Goal: Task Accomplishment & Management: Use online tool/utility

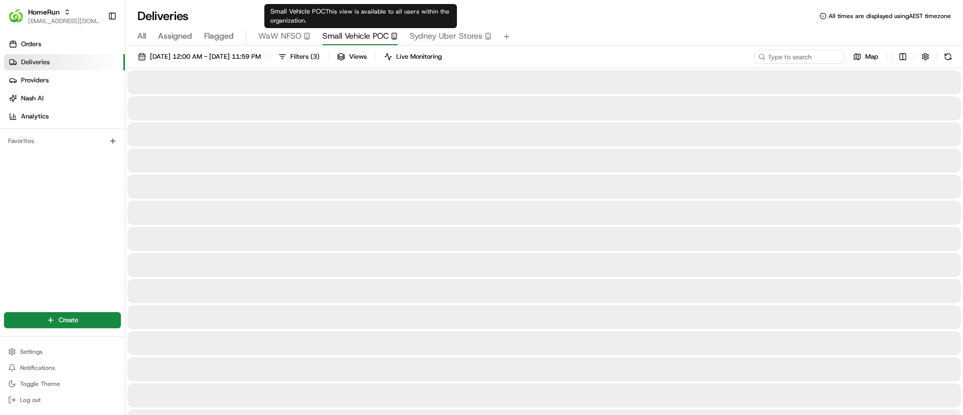
click at [361, 36] on span "Small Vehicle POC" at bounding box center [356, 36] width 66 height 12
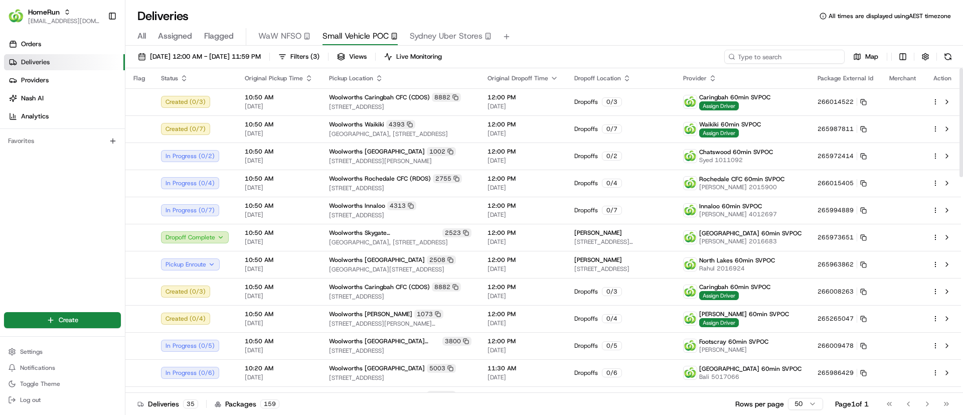
click at [790, 59] on input at bounding box center [785, 57] width 120 height 14
paste input "Caringbah"
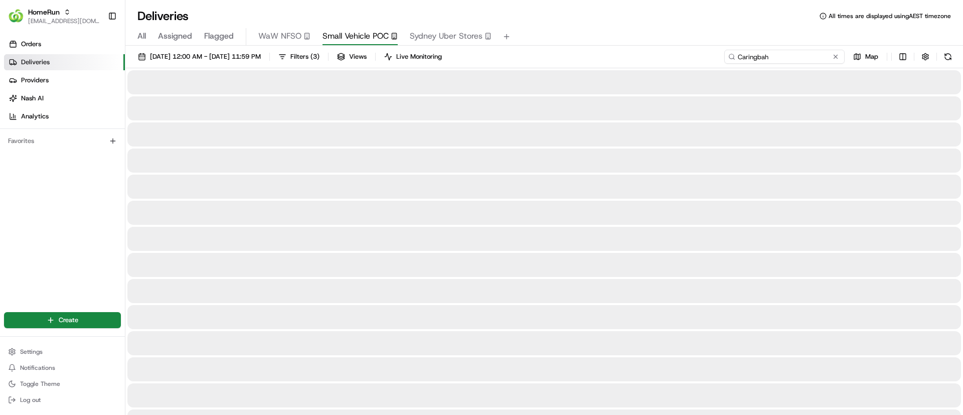
type input "Caringbah"
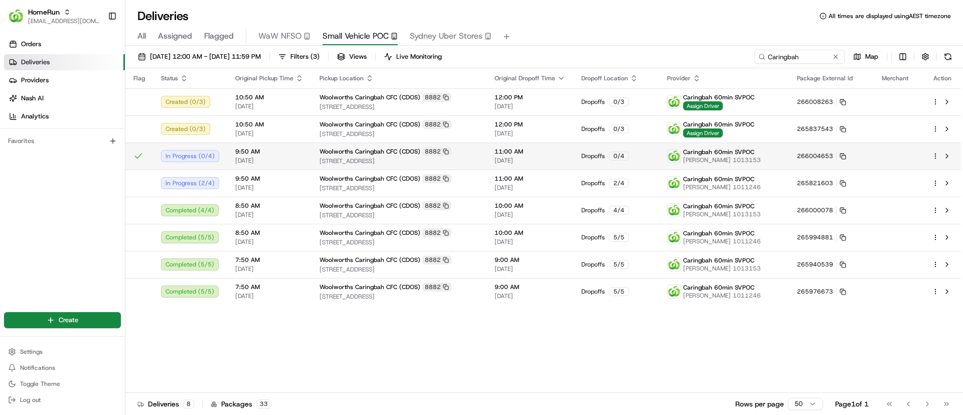
click at [935, 154] on html "HomeRun psteele@woolworths.com.au Toggle Sidebar Orders Deliveries Providers Na…" at bounding box center [481, 207] width 963 height 415
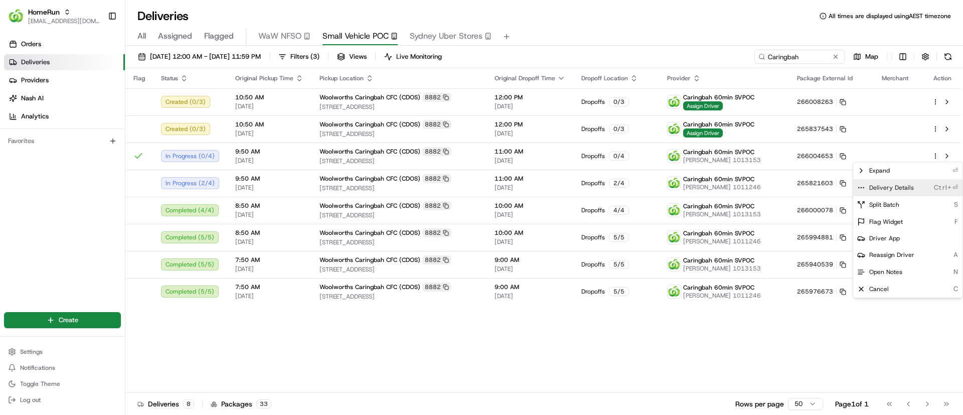
click at [861, 186] on icon at bounding box center [862, 188] width 8 height 8
click at [315, 378] on html "HomeRun psteele@woolworths.com.au Toggle Sidebar Orders Deliveries Providers Na…" at bounding box center [481, 207] width 963 height 415
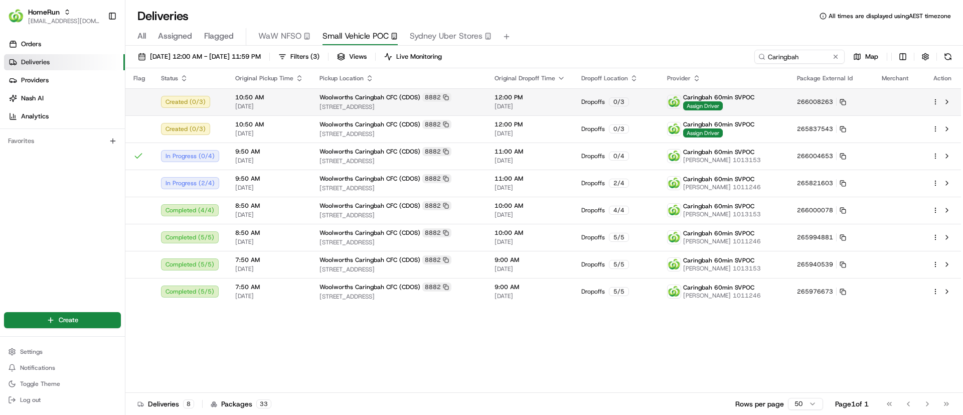
click at [936, 98] on html "HomeRun psteele@woolworths.com.au Toggle Sidebar Orders Deliveries Providers Na…" at bounding box center [481, 207] width 963 height 415
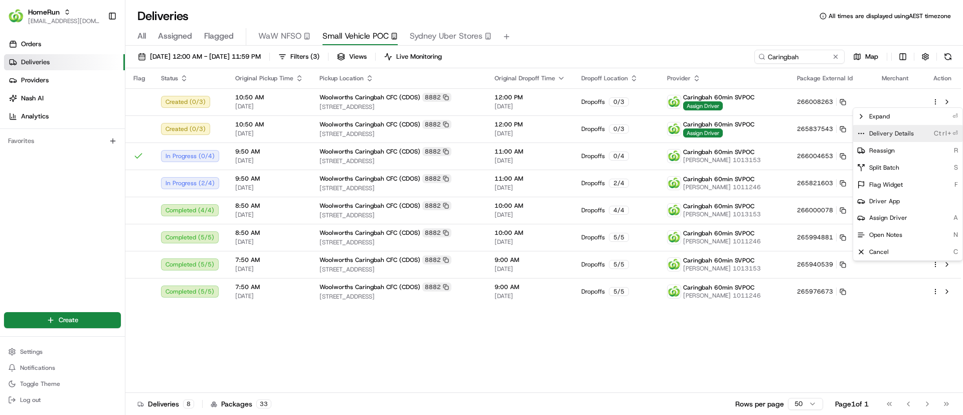
click at [858, 133] on icon at bounding box center [862, 133] width 8 height 8
click at [468, 361] on html "HomeRun psteele@woolworths.com.au Toggle Sidebar Orders Deliveries Providers Na…" at bounding box center [481, 207] width 963 height 415
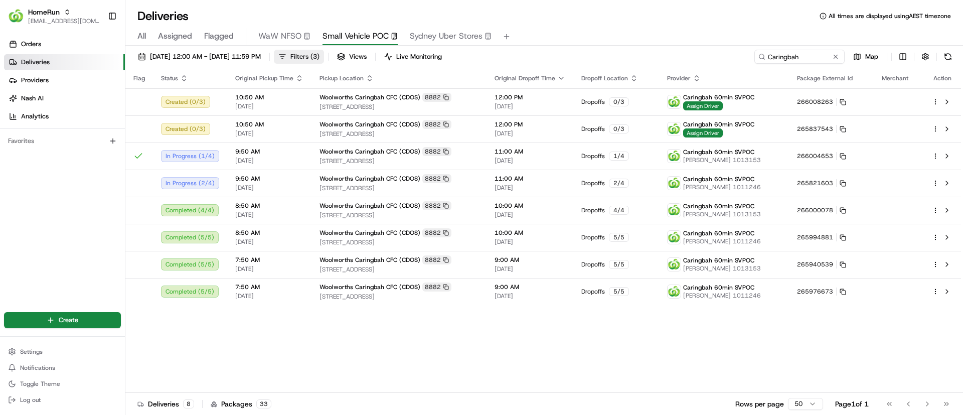
click at [320, 56] on span "Filters ( 3 )" at bounding box center [305, 56] width 29 height 9
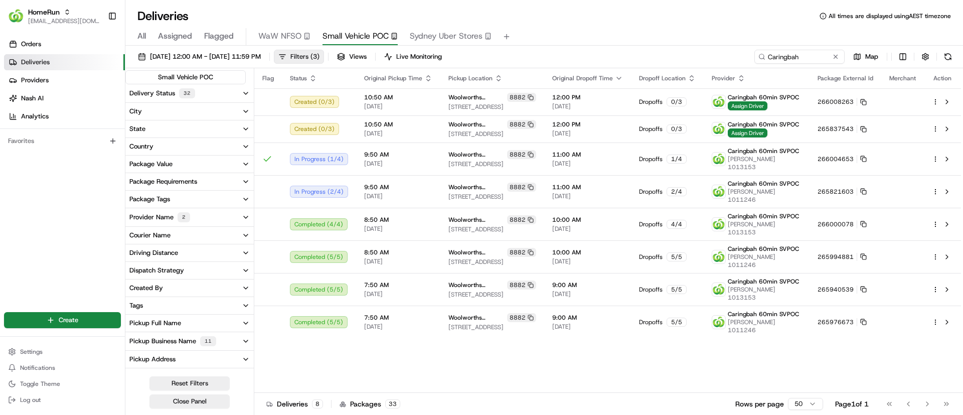
click at [320, 56] on span "Filters ( 3 )" at bounding box center [305, 56] width 29 height 9
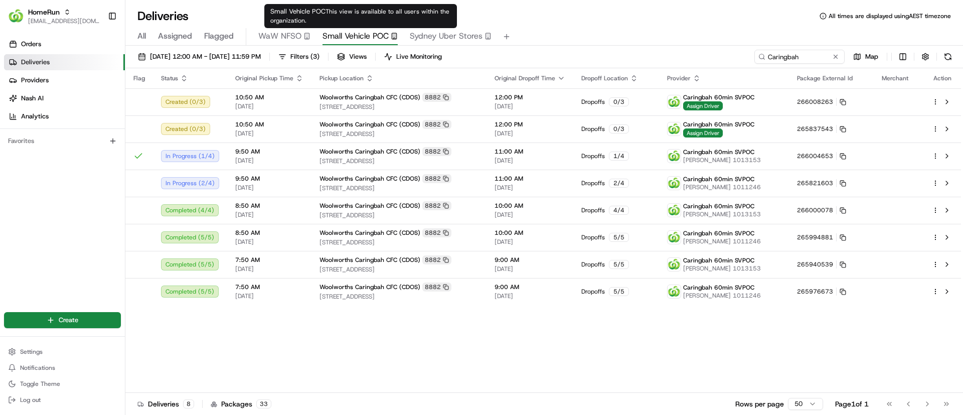
click at [351, 34] on span "Small Vehicle POC" at bounding box center [356, 36] width 66 height 12
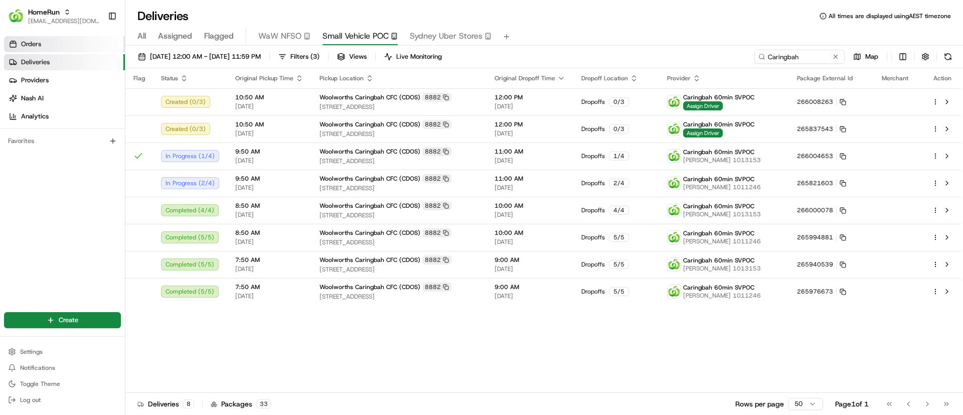
click at [52, 42] on link "Orders" at bounding box center [64, 44] width 121 height 16
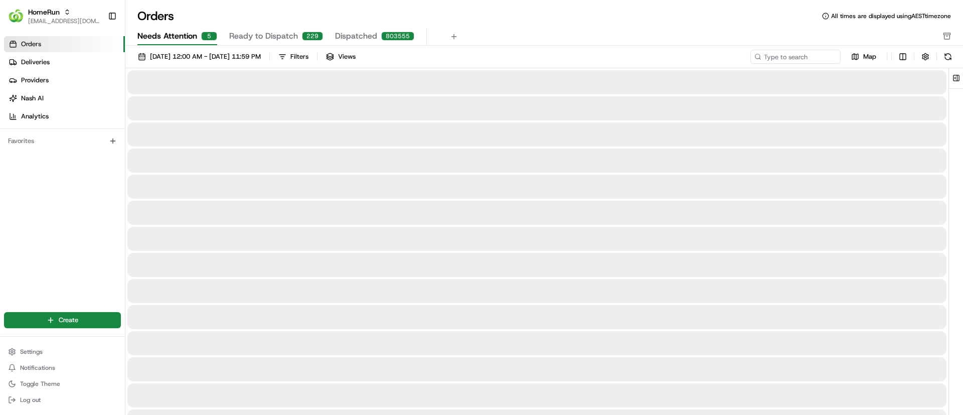
click at [186, 31] on span "Needs Attention" at bounding box center [167, 36] width 60 height 12
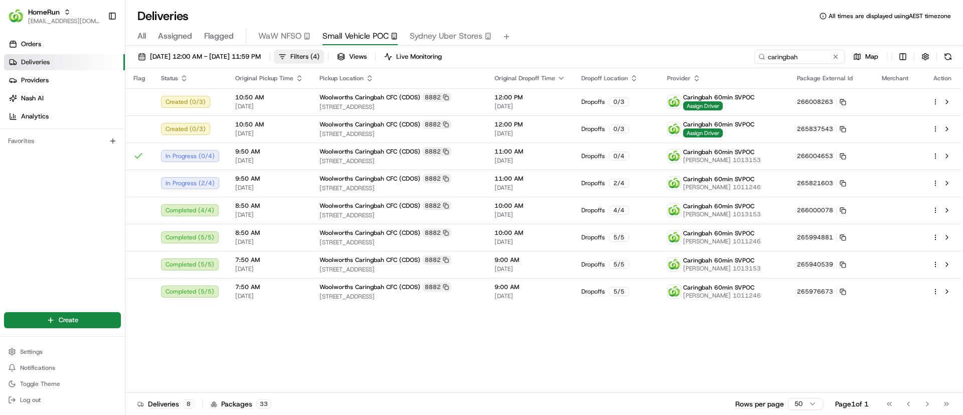
click at [320, 53] on span "Filters ( 4 )" at bounding box center [305, 56] width 29 height 9
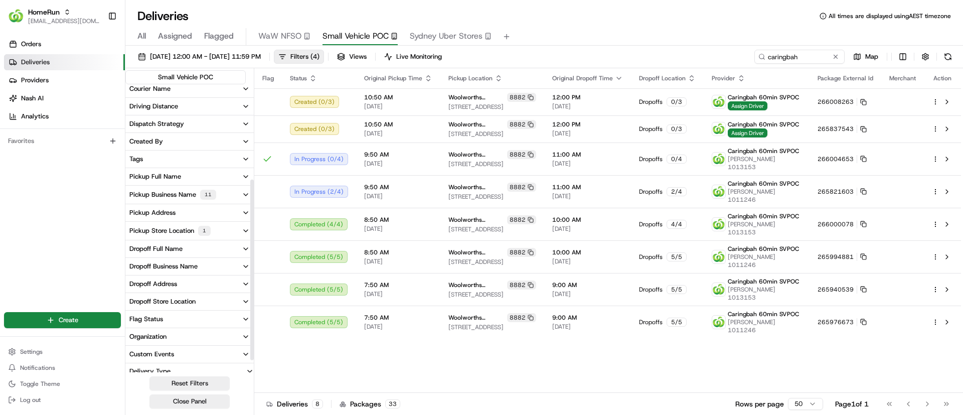
scroll to position [172, 0]
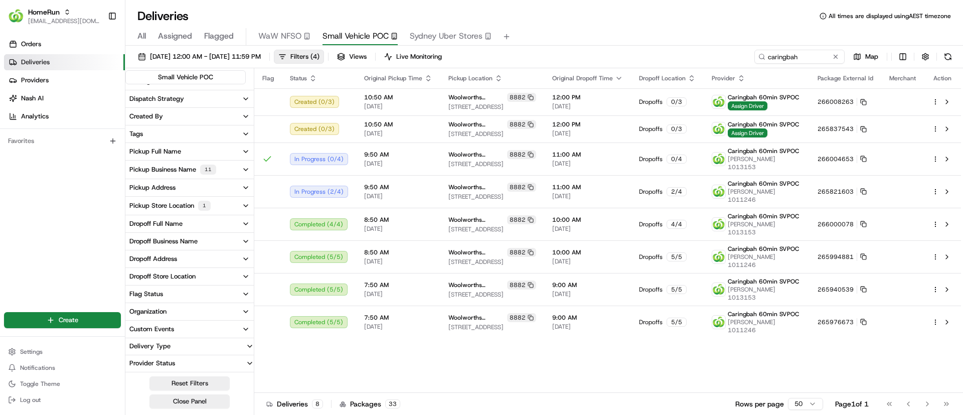
click at [245, 201] on button "Pickup Store Location 1" at bounding box center [189, 206] width 128 height 18
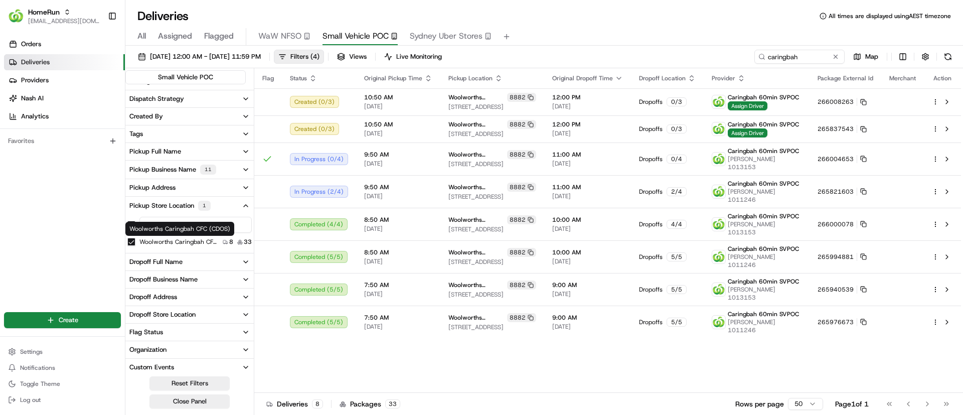
click at [182, 239] on label "Woolworths Caringbah CFC (CDOS)" at bounding box center [178, 242] width 79 height 8
click at [135, 239] on button "Woolworths Caringbah CFC (CDOS)" at bounding box center [131, 242] width 8 height 8
click at [367, 57] on span "Views" at bounding box center [358, 56] width 18 height 9
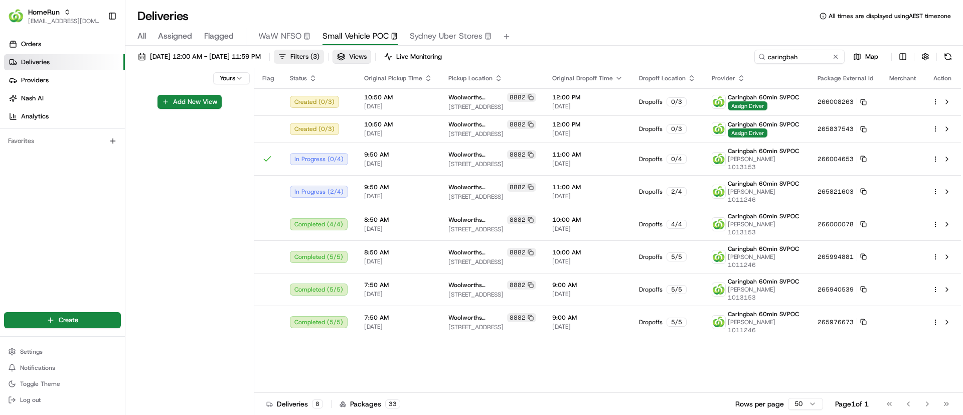
click at [324, 53] on button "Filters ( 3 )" at bounding box center [299, 57] width 50 height 14
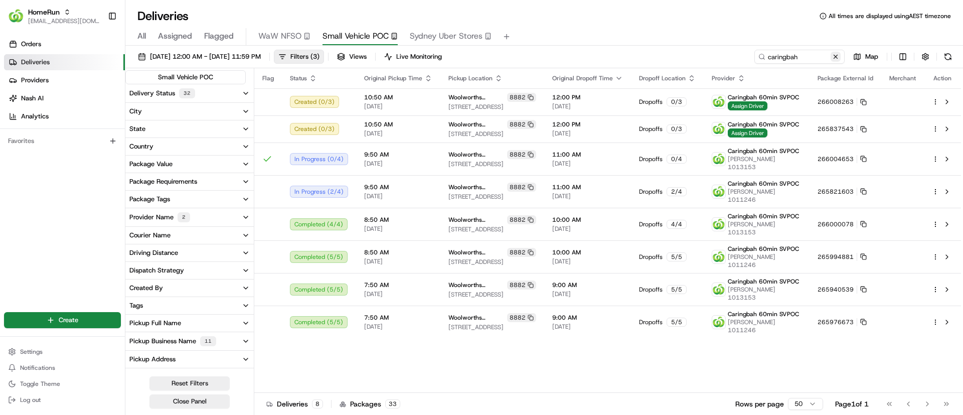
click at [837, 57] on button at bounding box center [836, 57] width 10 height 10
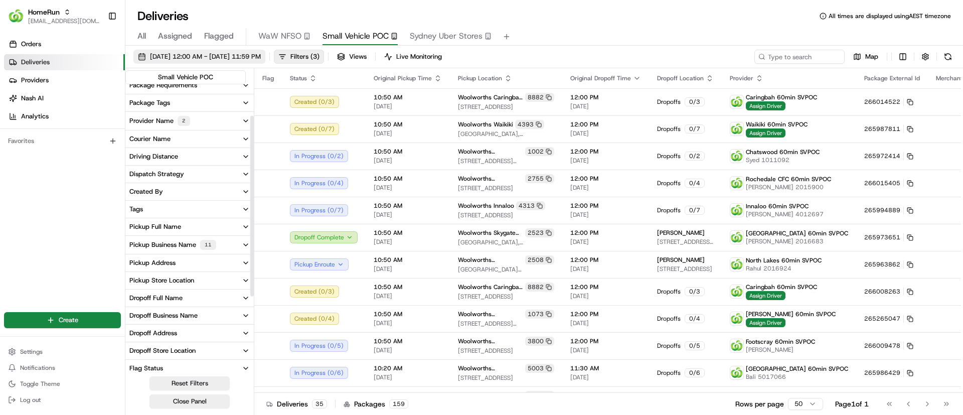
scroll to position [20, 0]
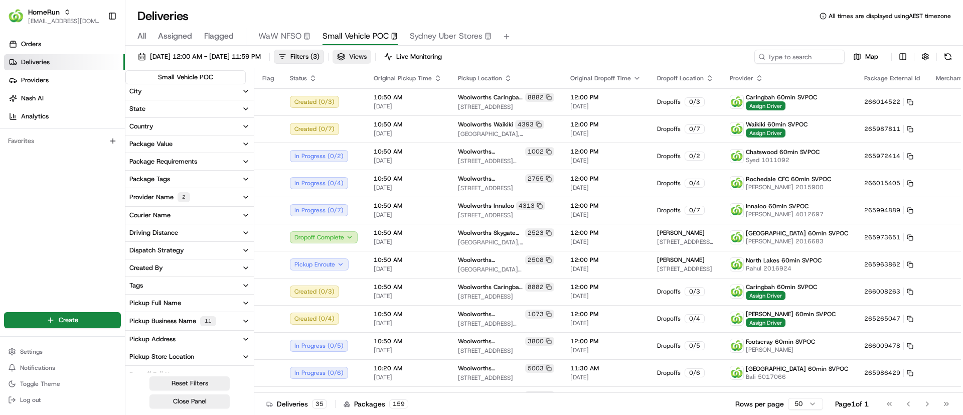
click at [367, 54] on span "Views" at bounding box center [358, 56] width 18 height 9
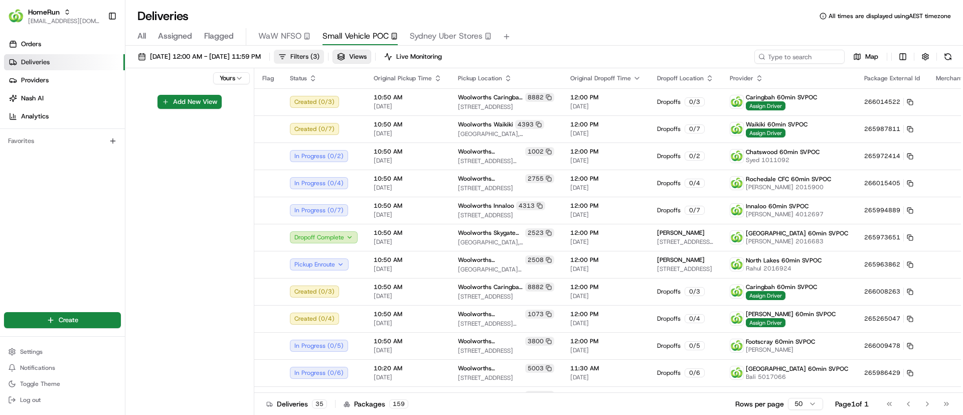
click at [324, 51] on button "Filters ( 3 )" at bounding box center [299, 57] width 50 height 14
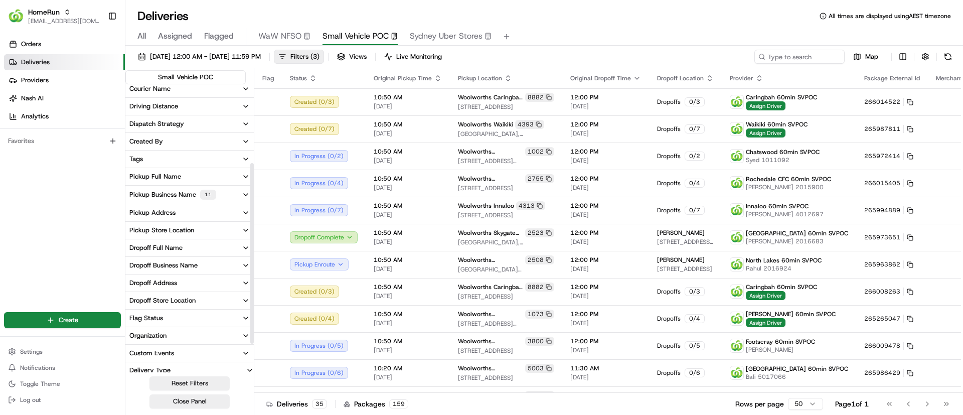
scroll to position [151, 0]
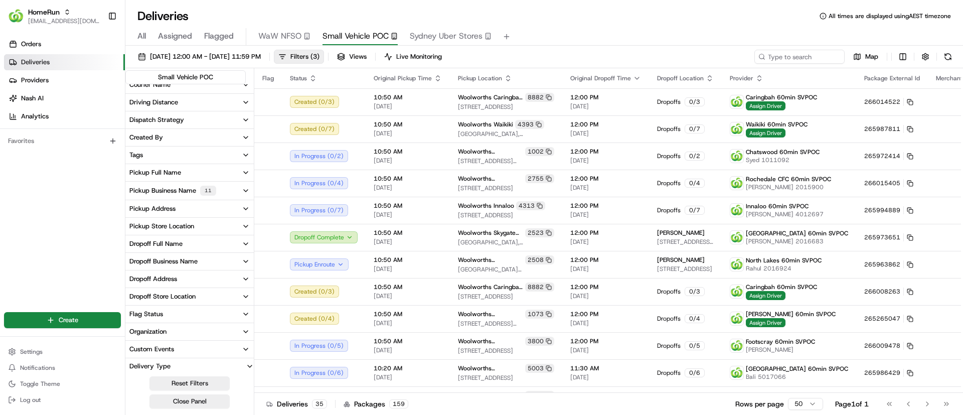
click at [179, 227] on div "Pickup Store Location" at bounding box center [161, 226] width 65 height 9
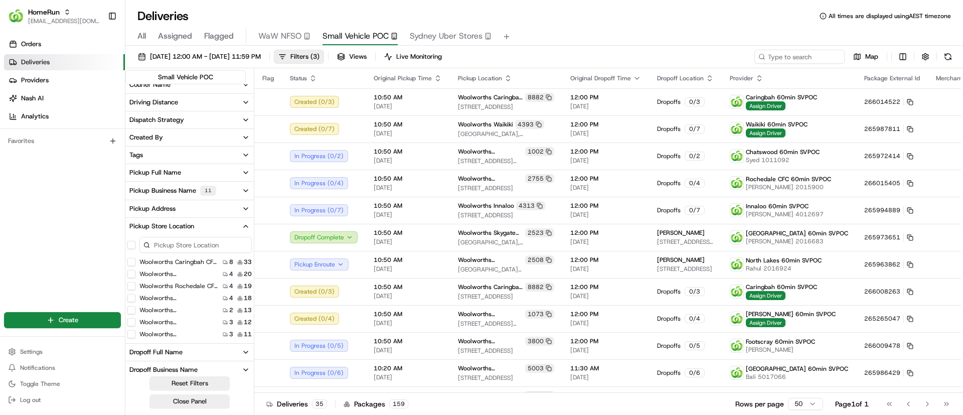
click at [174, 242] on input at bounding box center [195, 245] width 112 height 16
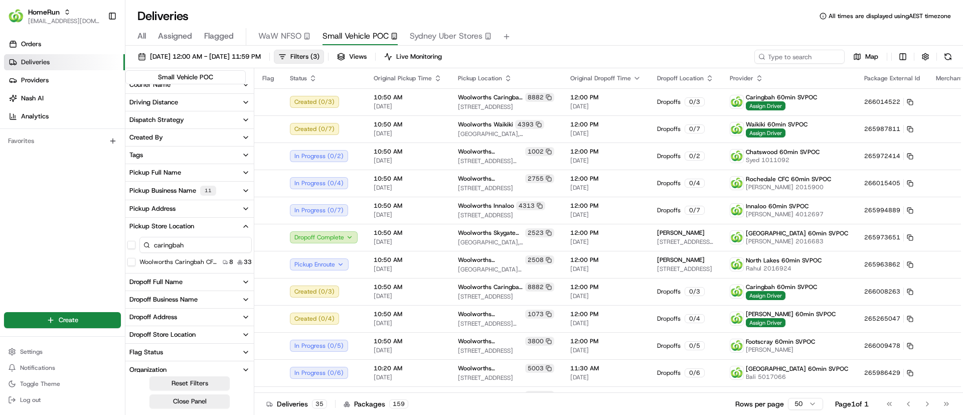
type input "caringbah"
click at [129, 262] on button "Woolworths Caringbah CFC (CDOS)" at bounding box center [131, 262] width 8 height 8
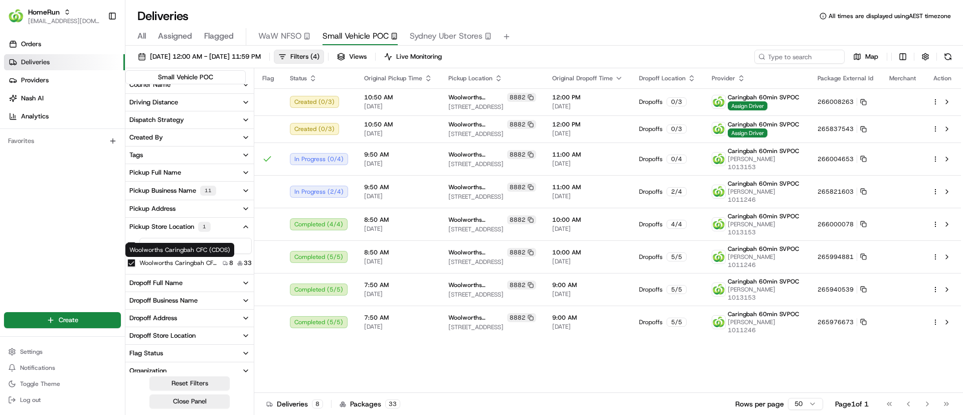
click at [151, 265] on label "Woolworths Caringbah CFC (CDOS)" at bounding box center [178, 263] width 79 height 8
click at [135, 265] on button "Woolworths Caringbah CFC (CDOS)" at bounding box center [131, 263] width 8 height 8
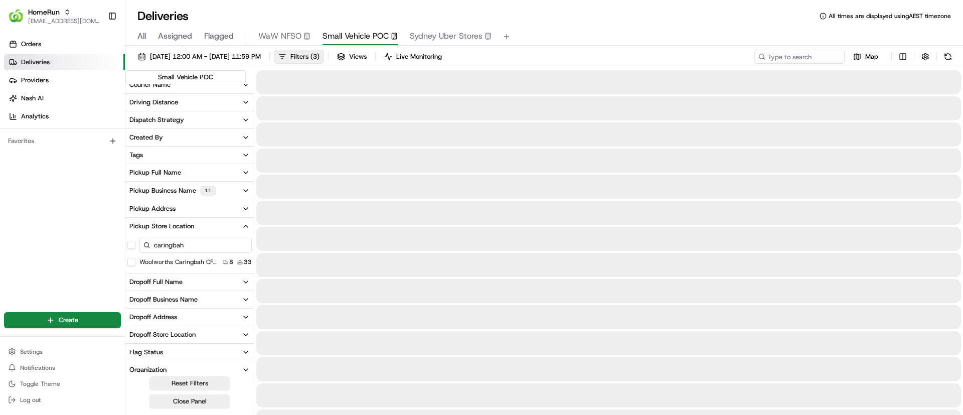
click at [146, 245] on div "caringbah" at bounding box center [195, 245] width 112 height 16
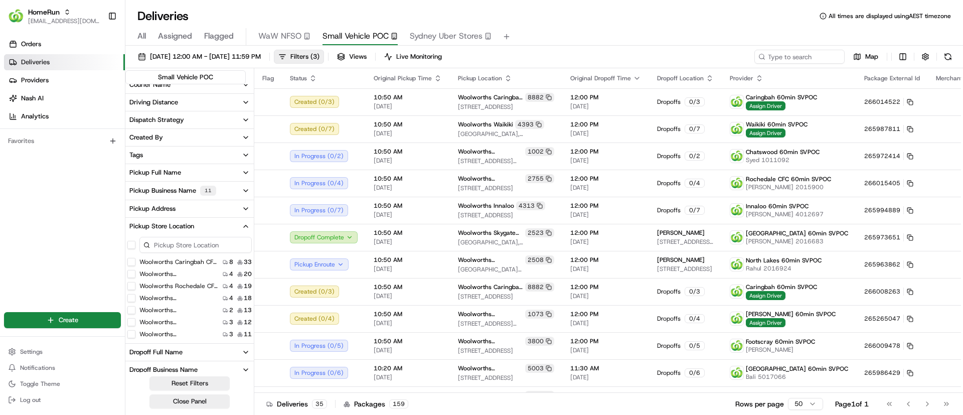
click at [173, 190] on div "Pickup Business Name 11" at bounding box center [172, 191] width 87 height 10
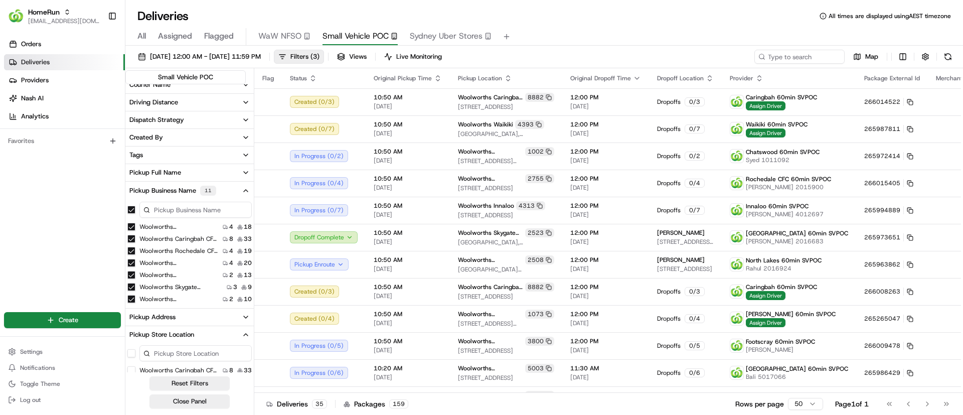
click at [250, 192] on button "Pickup Business Name 11" at bounding box center [189, 191] width 128 height 18
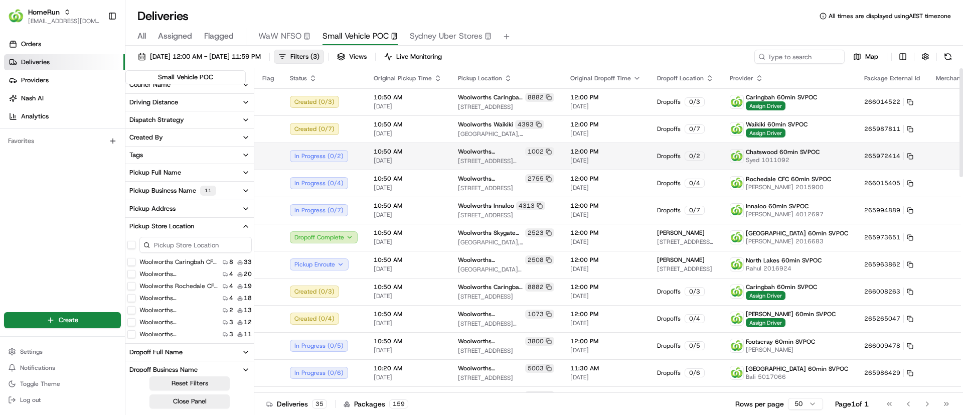
click at [267, 165] on td at bounding box center [268, 156] width 28 height 27
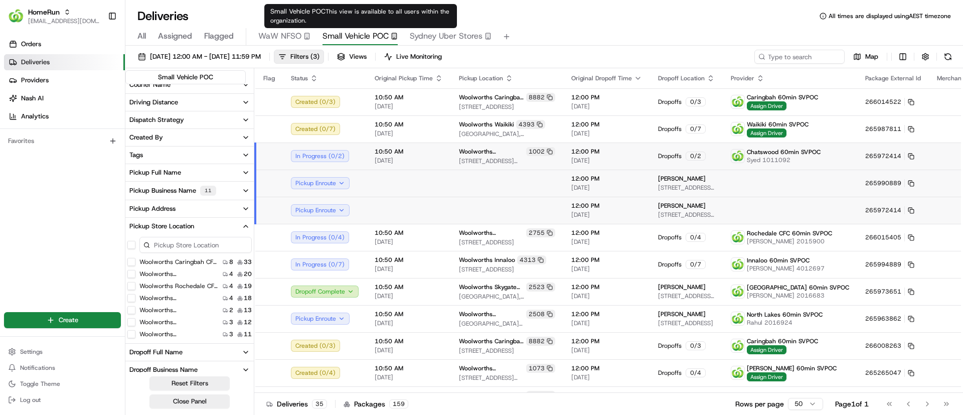
click at [359, 36] on span "Small Vehicle POC" at bounding box center [356, 36] width 66 height 12
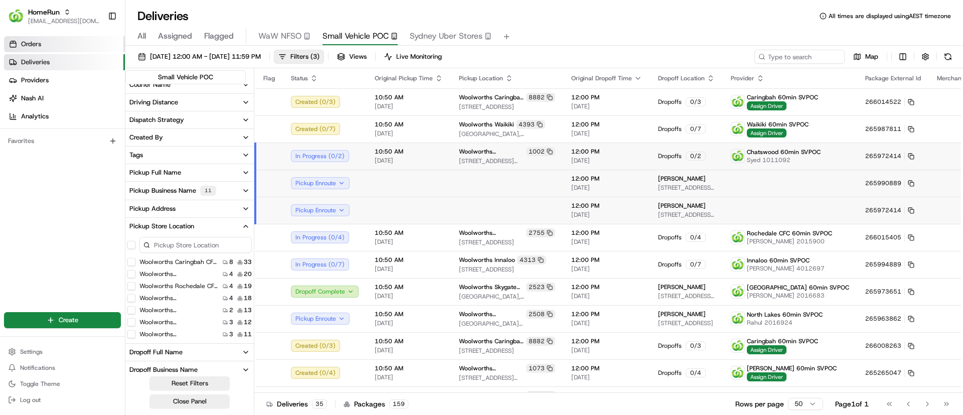
click at [26, 44] on span "Orders" at bounding box center [31, 44] width 20 height 9
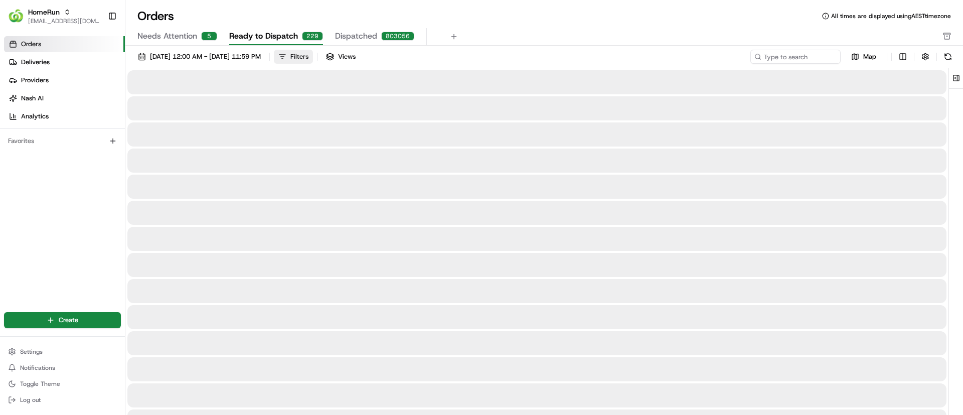
click at [309, 55] on div "Filters" at bounding box center [300, 56] width 18 height 9
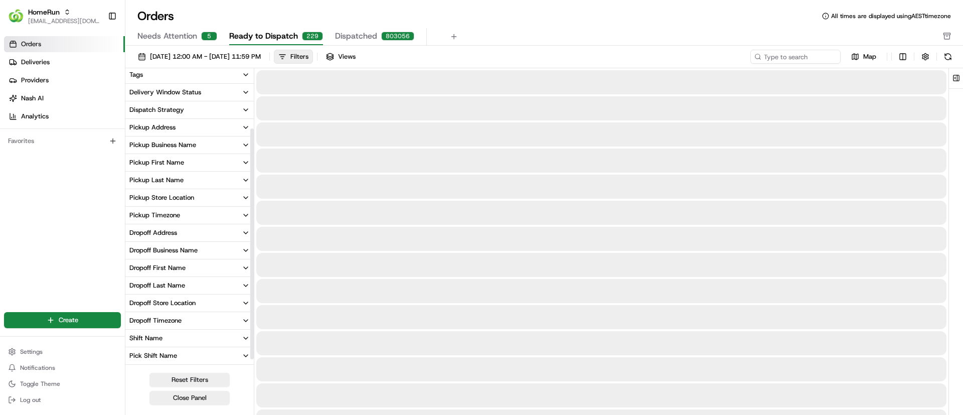
scroll to position [75, 0]
click at [168, 193] on div "Pickup Store Location" at bounding box center [161, 196] width 65 height 9
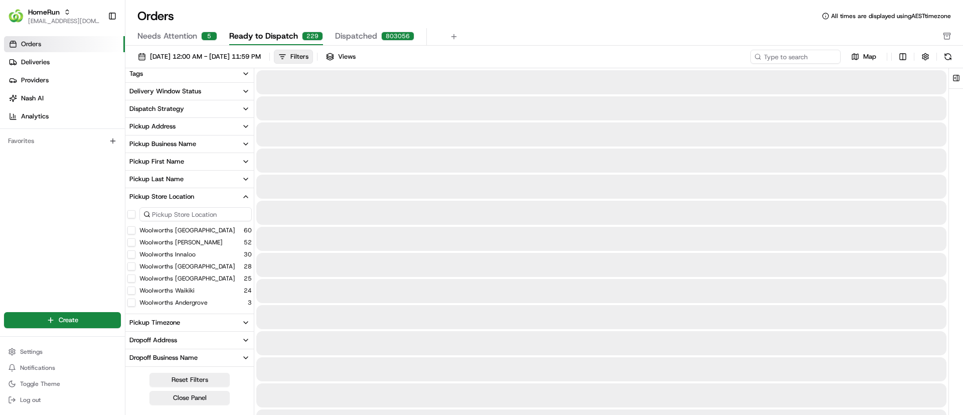
click at [172, 209] on input at bounding box center [195, 214] width 112 height 14
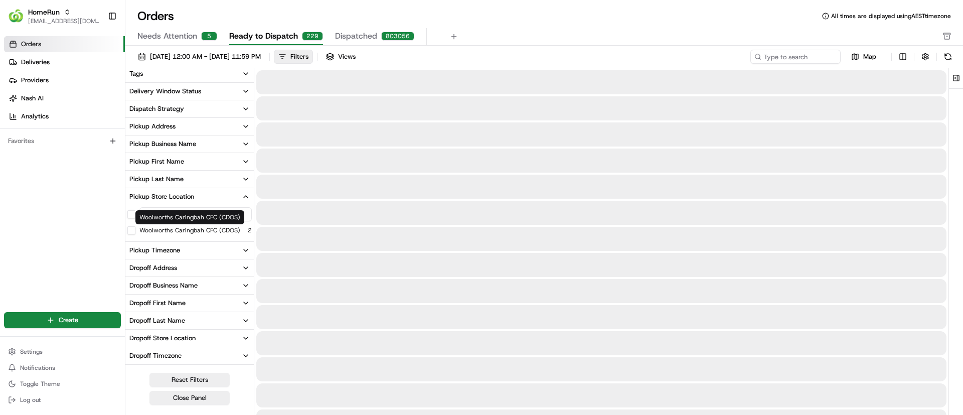
type input "caringbah"
click at [197, 229] on label "Woolworths Caringbah CFC (CDOS)" at bounding box center [189, 230] width 101 height 8
click at [135, 229] on button "Woolworths Caringbah CFC (CDOS)" at bounding box center [131, 230] width 8 height 8
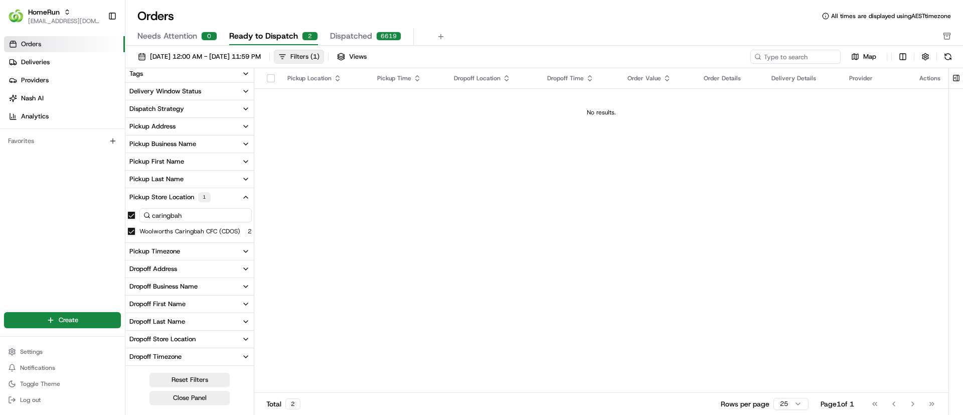
click at [320, 55] on div "Filters ( 1 )" at bounding box center [305, 56] width 29 height 9
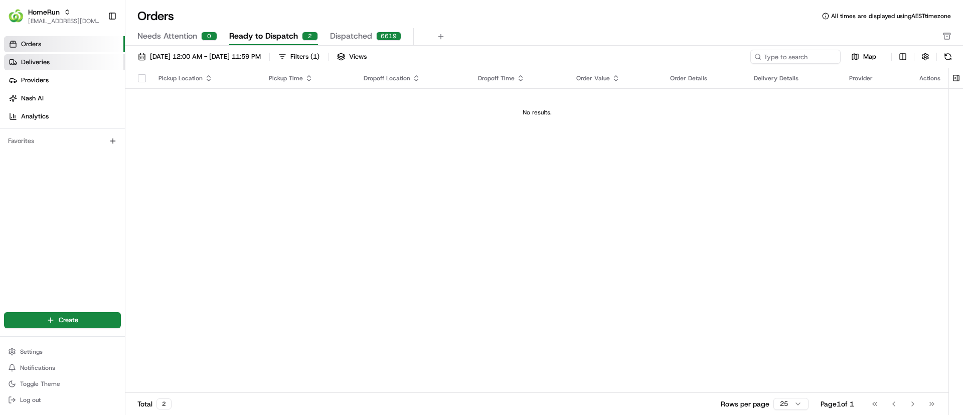
click at [48, 61] on span "Deliveries" at bounding box center [35, 62] width 29 height 9
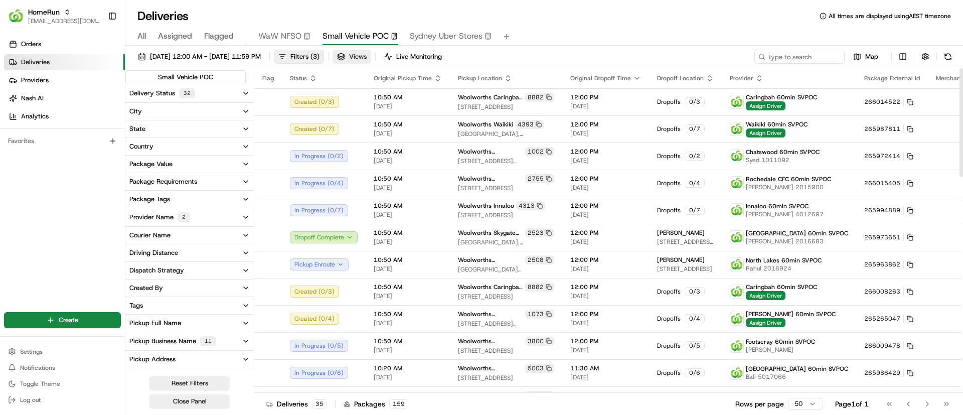
click at [367, 55] on span "Views" at bounding box center [358, 56] width 18 height 9
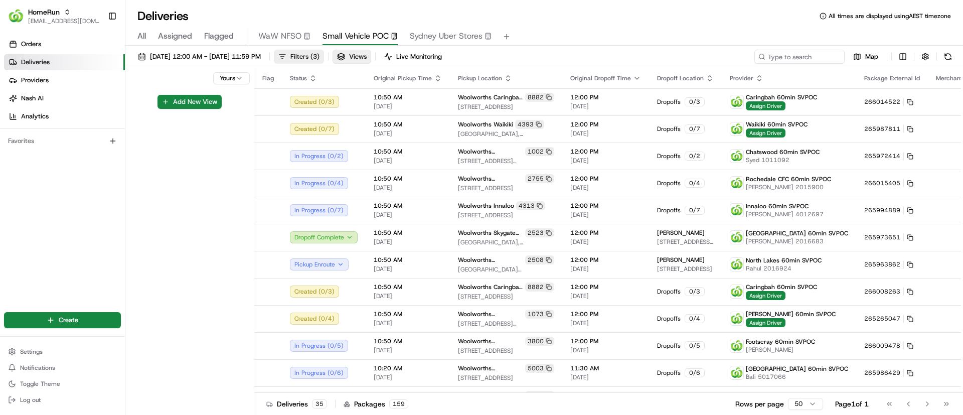
click at [324, 55] on button "Filters ( 3 )" at bounding box center [299, 57] width 50 height 14
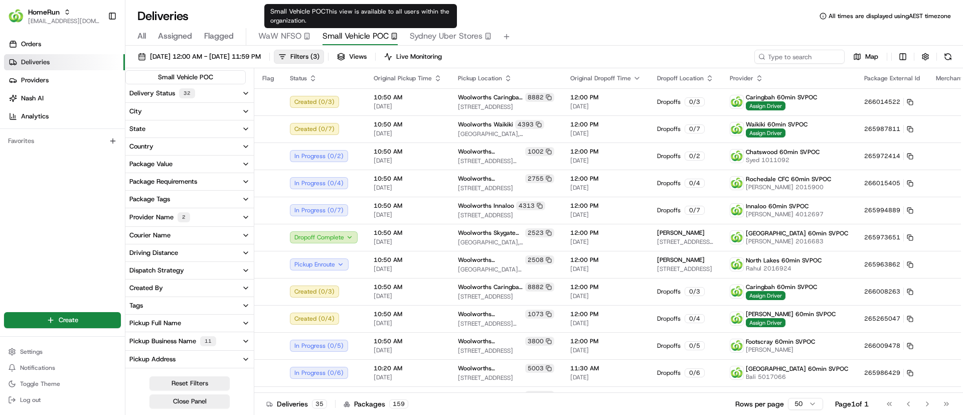
click at [342, 38] on span "Small Vehicle POC" at bounding box center [356, 36] width 66 height 12
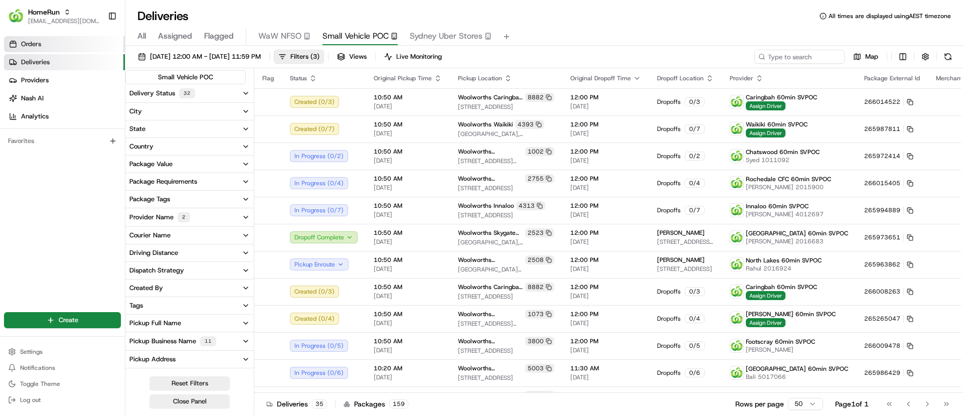
click at [19, 39] on link "Orders" at bounding box center [64, 44] width 121 height 16
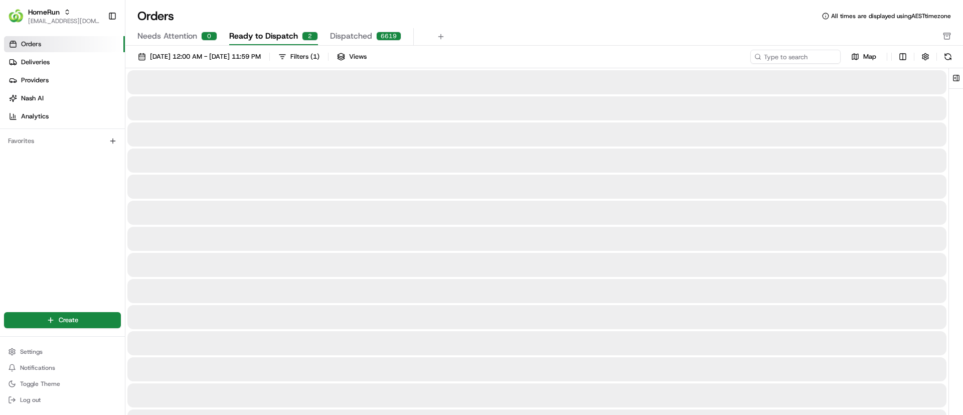
click at [270, 36] on span "Ready to Dispatch" at bounding box center [263, 36] width 69 height 12
click at [279, 37] on span "Ready to Dispatch" at bounding box center [263, 36] width 69 height 12
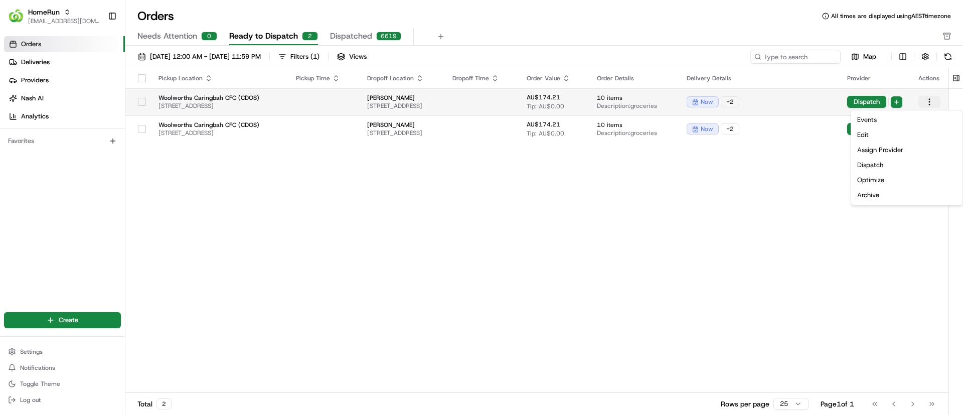
click at [930, 99] on html "HomeRun [EMAIL_ADDRESS][DOMAIN_NAME] Toggle Sidebar Orders Deliveries Providers…" at bounding box center [481, 207] width 963 height 415
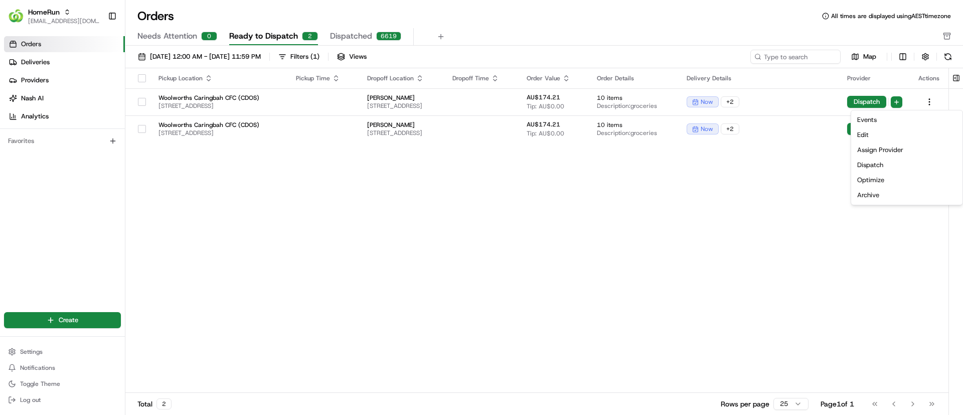
click at [203, 290] on html "HomeRun psteele@woolworths.com.au Toggle Sidebar Orders Deliveries Providers Na…" at bounding box center [481, 207] width 963 height 415
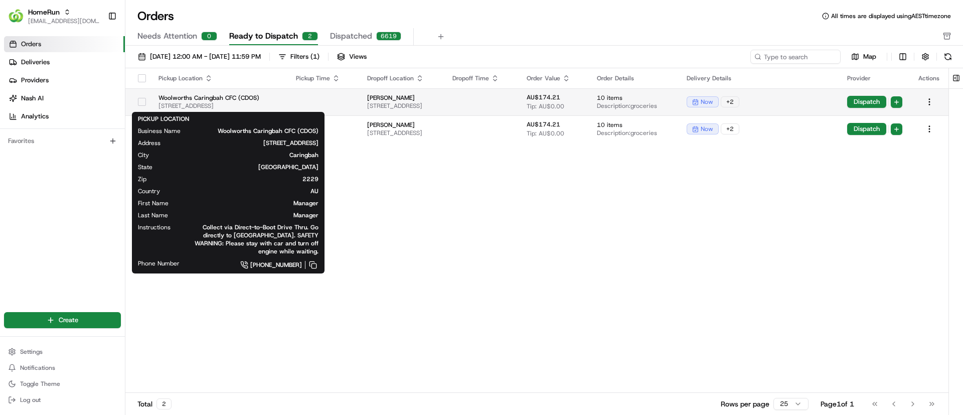
click at [192, 97] on span "Woolworths Caringbah CFC (CDOS)" at bounding box center [219, 98] width 121 height 8
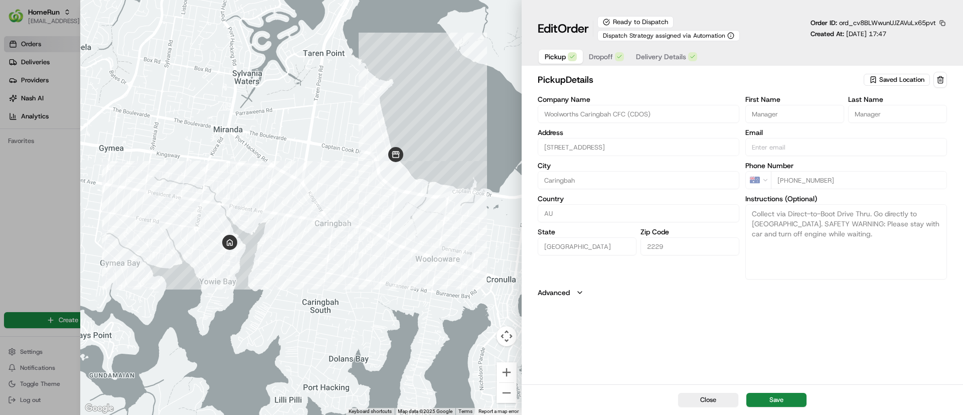
type input "+1"
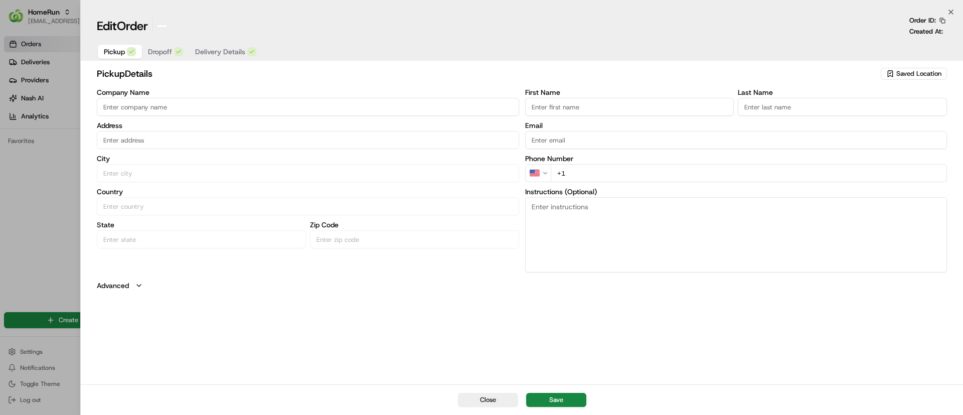
click at [11, 178] on div at bounding box center [481, 207] width 963 height 415
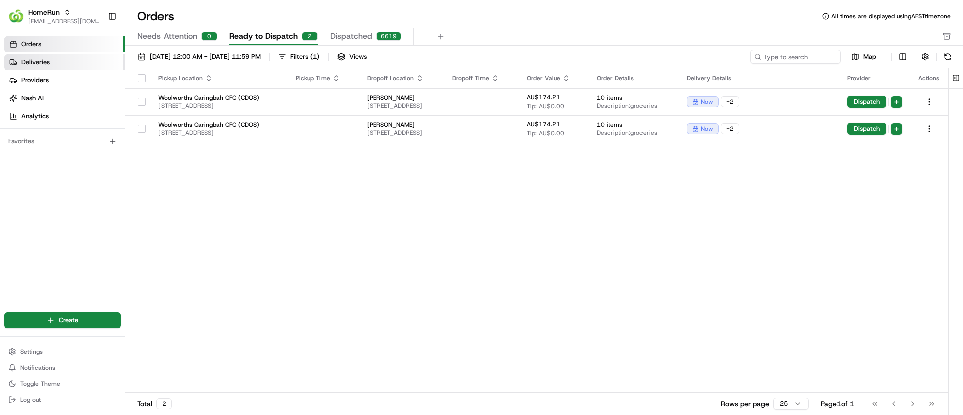
click at [43, 64] on span "Deliveries" at bounding box center [35, 62] width 29 height 9
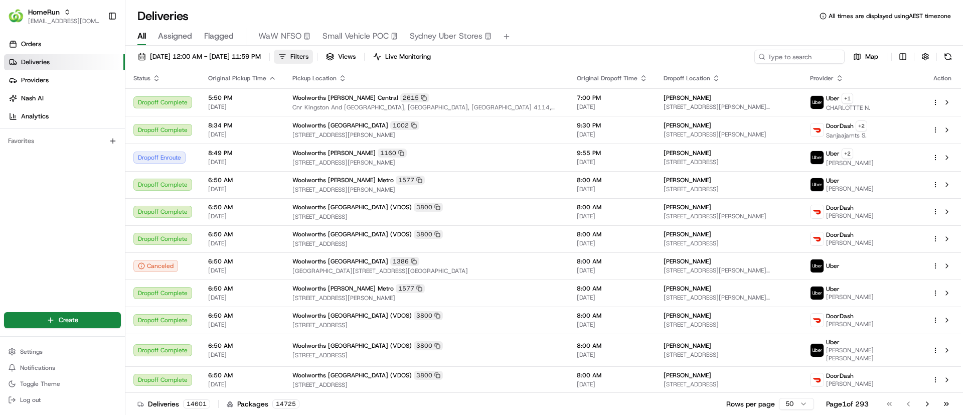
click at [309, 58] on span "Filters" at bounding box center [300, 56] width 18 height 9
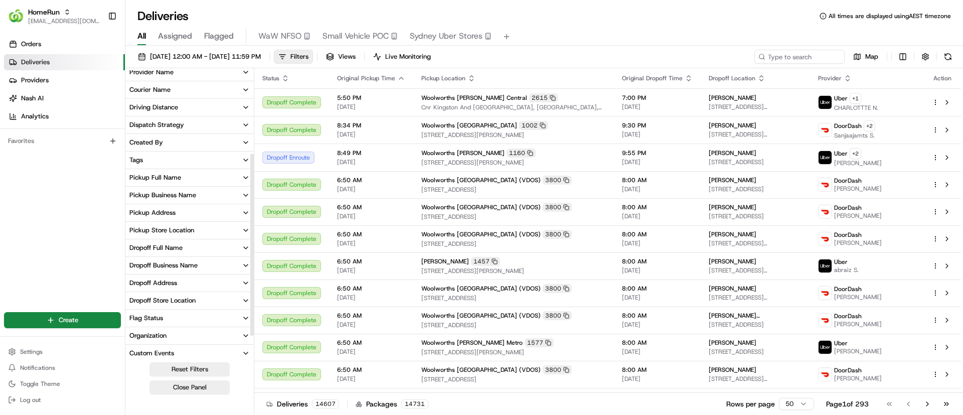
scroll to position [132, 0]
click at [169, 226] on div "Pickup Store Location" at bounding box center [161, 227] width 65 height 9
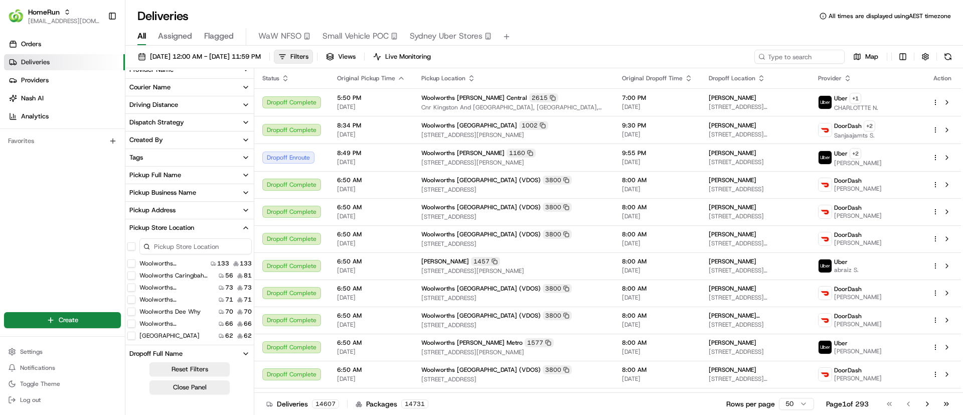
click at [180, 247] on input at bounding box center [195, 246] width 112 height 16
type input "caringbah"
click at [183, 267] on div "Woolworths Caringbah CFC (CDOS) 56 81" at bounding box center [189, 263] width 128 height 10
click at [127, 264] on button "Woolworths Caringbah CFC (CDOS)" at bounding box center [131, 263] width 8 height 8
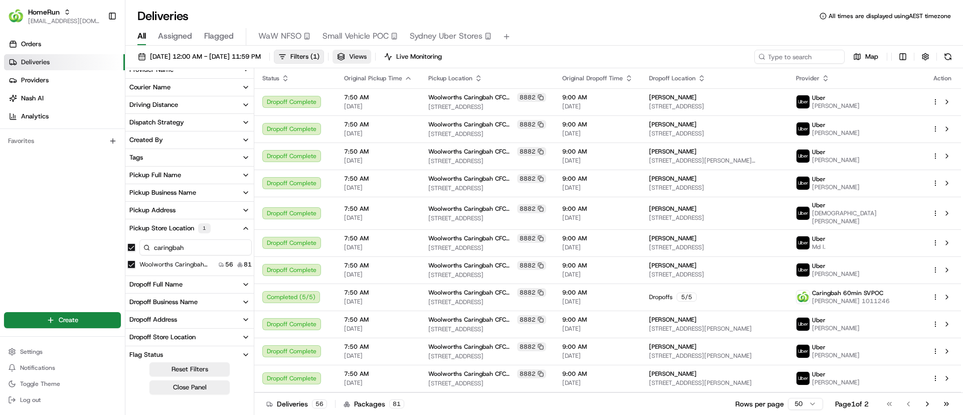
click at [367, 56] on span "Views" at bounding box center [358, 56] width 18 height 9
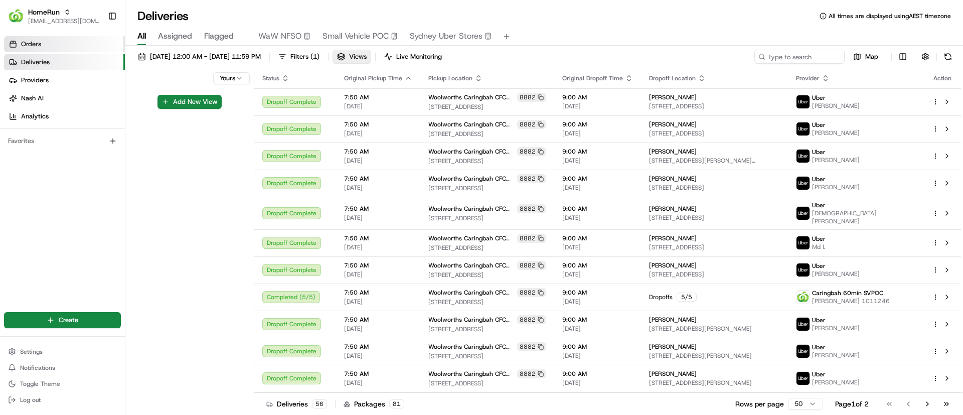
click at [21, 43] on link "Orders" at bounding box center [64, 44] width 121 height 16
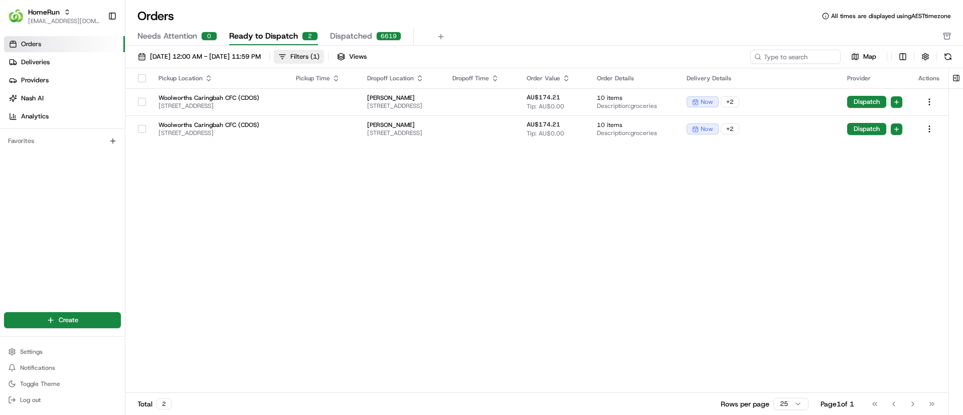
click at [320, 52] on div "Filters ( 1 )" at bounding box center [305, 56] width 29 height 9
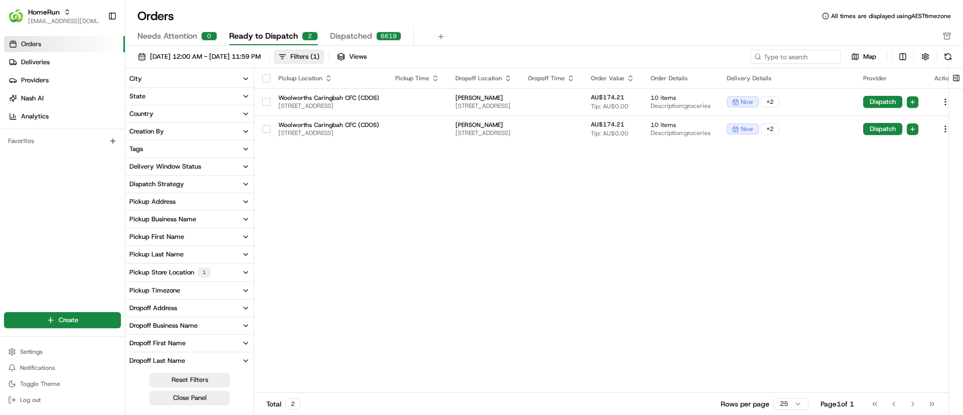
click at [466, 244] on div "Pickup Location Pickup Time Dropoff Location Dropoff Time Order Value Order Det…" at bounding box center [609, 230] width 711 height 325
click at [74, 65] on link "Deliveries" at bounding box center [64, 62] width 121 height 16
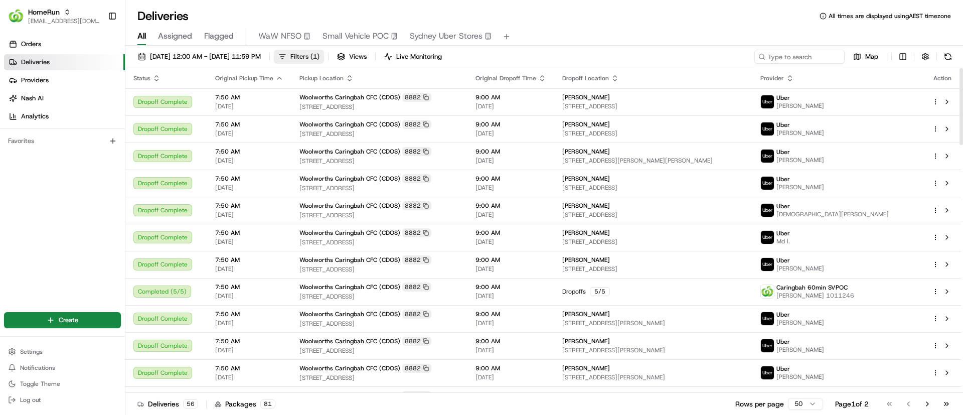
click at [320, 57] on span "Filters ( 1 )" at bounding box center [305, 56] width 29 height 9
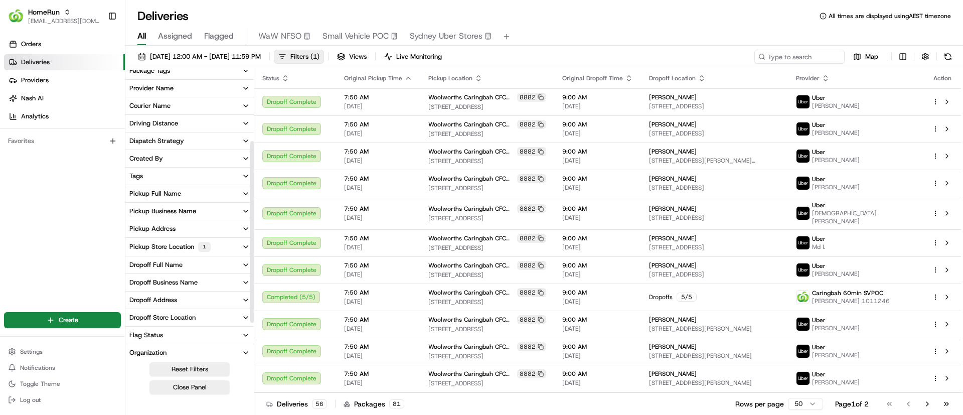
scroll to position [112, 0]
click at [178, 244] on div "Pickup Store Location 1" at bounding box center [169, 248] width 81 height 10
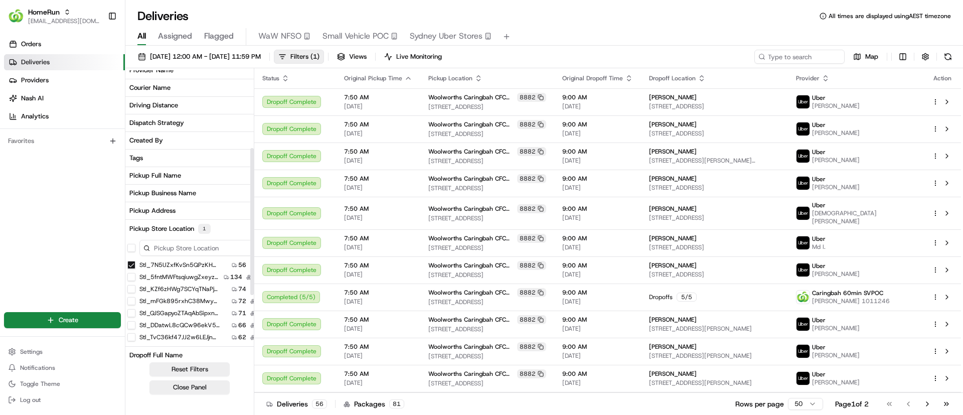
scroll to position [188, 0]
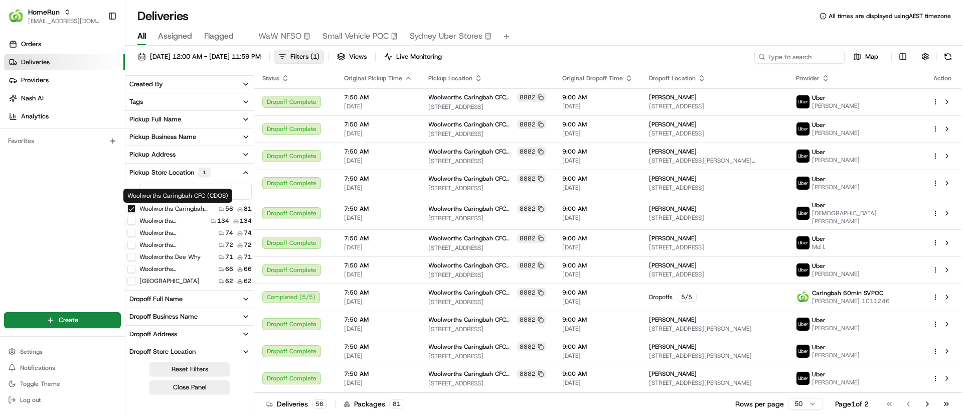
click at [154, 206] on label "Woolworths Caringbah CFC (CDOS)" at bounding box center [176, 209] width 75 height 8
click at [135, 206] on button "Woolworths Caringbah CFC (CDOS)" at bounding box center [131, 209] width 8 height 8
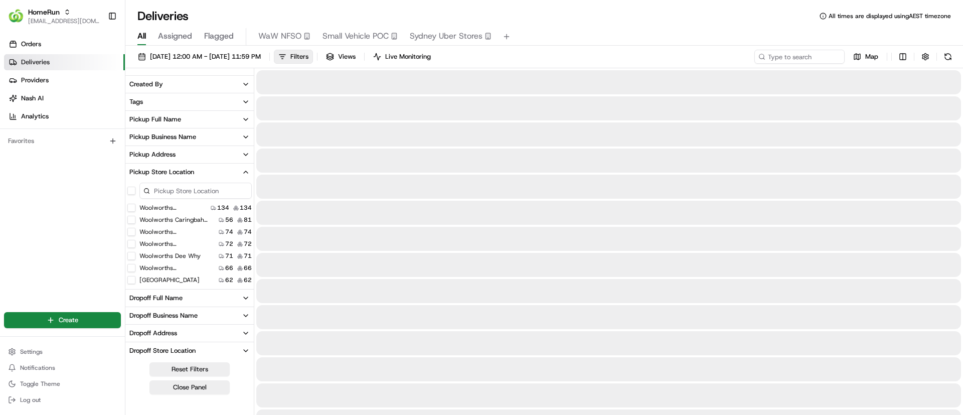
click at [165, 190] on input at bounding box center [195, 191] width 112 height 16
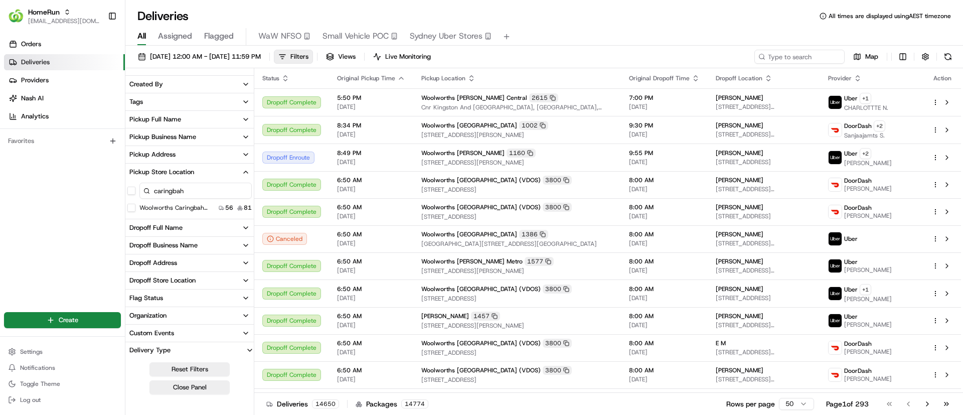
type input "caringbah"
click at [784, 54] on input at bounding box center [785, 57] width 120 height 14
type input "caringbah"
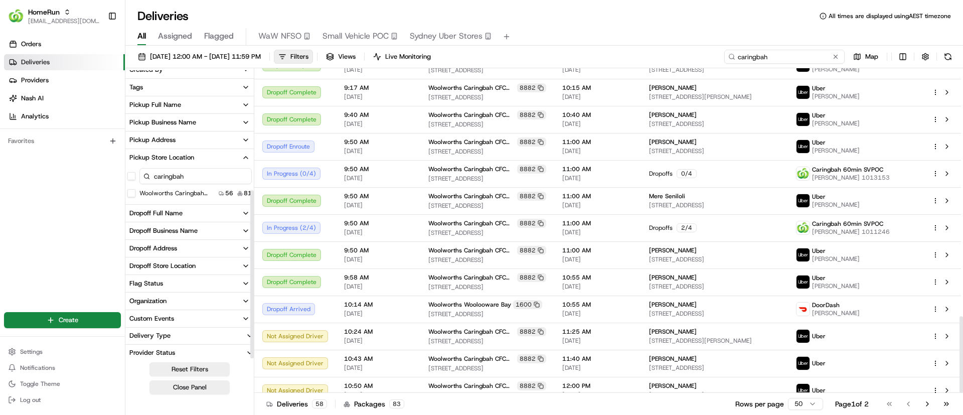
scroll to position [206, 0]
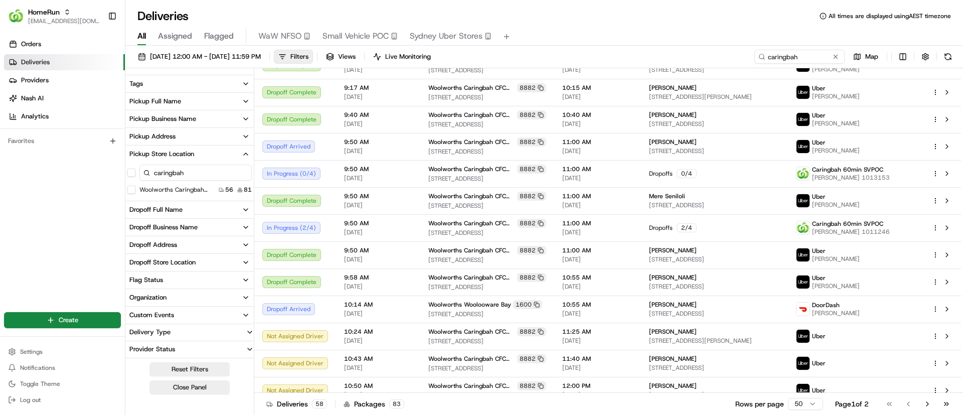
click at [211, 170] on input "caringbah" at bounding box center [195, 173] width 112 height 16
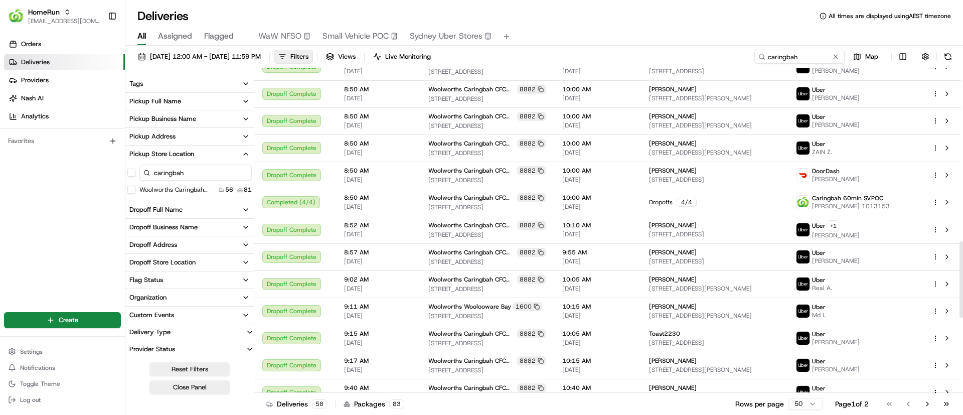
scroll to position [731, 0]
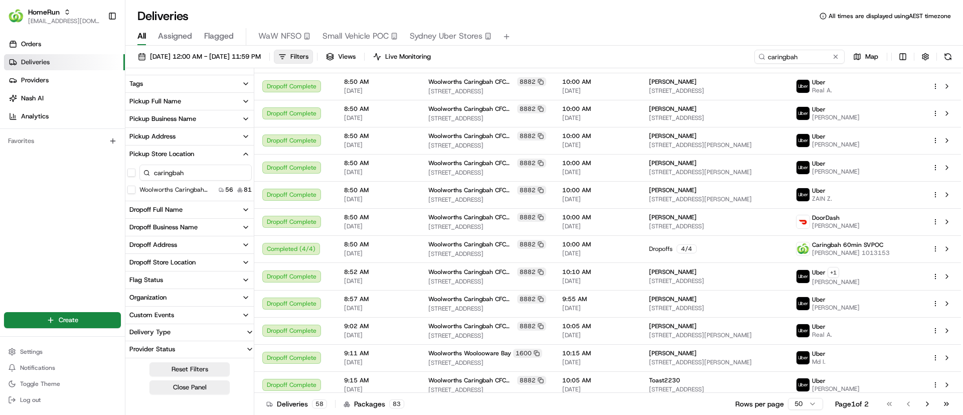
click at [57, 58] on link "Deliveries" at bounding box center [64, 62] width 121 height 16
click at [40, 46] on span "Orders" at bounding box center [31, 44] width 20 height 9
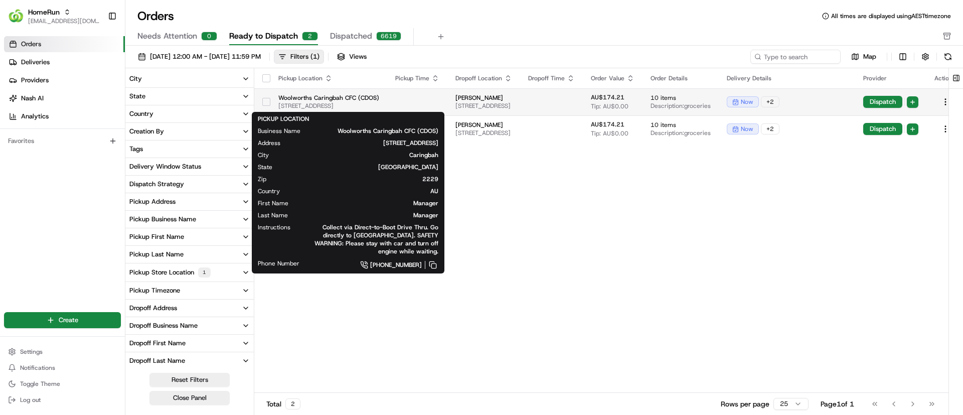
click at [312, 100] on span "Woolworths Caringbah CFC (CDOS)" at bounding box center [328, 98] width 101 height 8
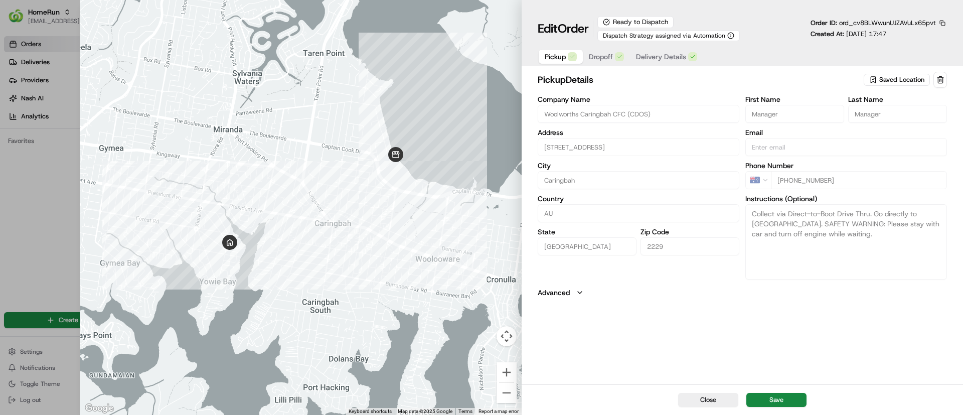
click at [37, 236] on div at bounding box center [481, 207] width 963 height 415
type input "+1"
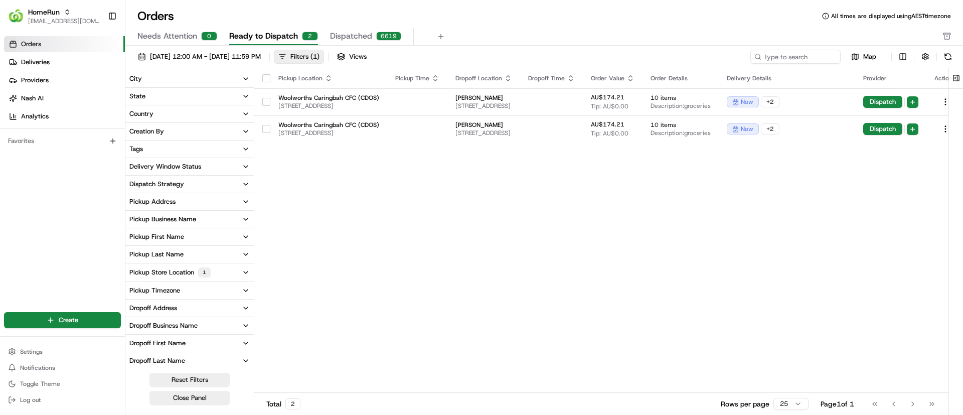
click at [418, 242] on div "Pickup Location Pickup Time Dropoff Location Dropoff Time Order Value Order Det…" at bounding box center [609, 230] width 711 height 325
click at [155, 31] on span "Needs Attention" at bounding box center [167, 36] width 60 height 12
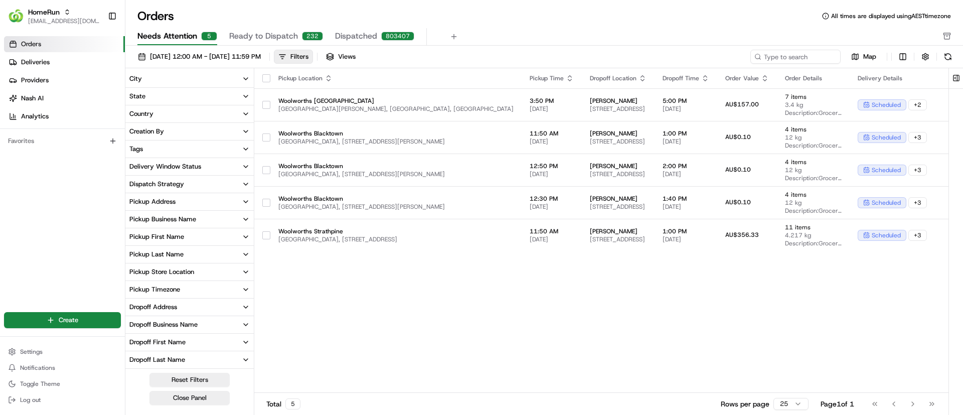
click at [264, 35] on span "Ready to Dispatch" at bounding box center [263, 36] width 69 height 12
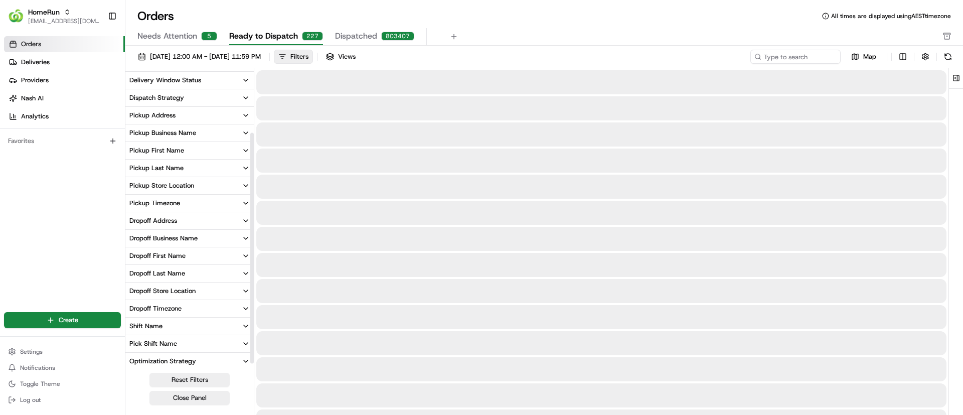
scroll to position [88, 0]
click at [173, 180] on div "Pickup Store Location" at bounding box center [161, 184] width 65 height 9
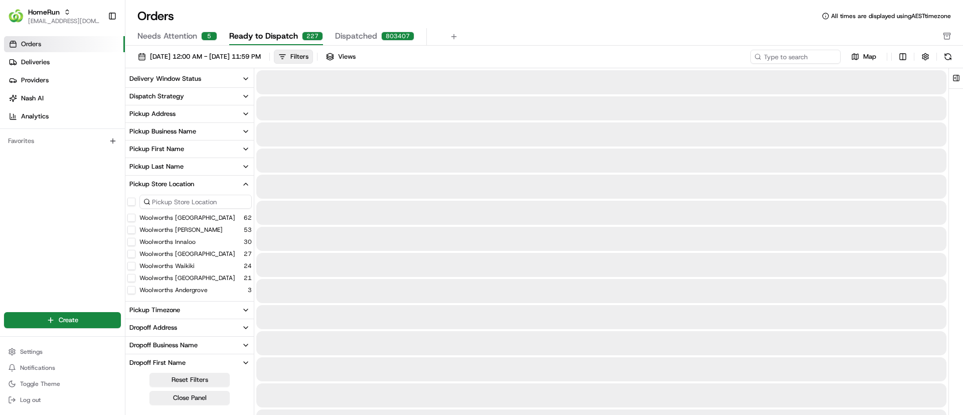
click at [170, 200] on input at bounding box center [195, 202] width 112 height 14
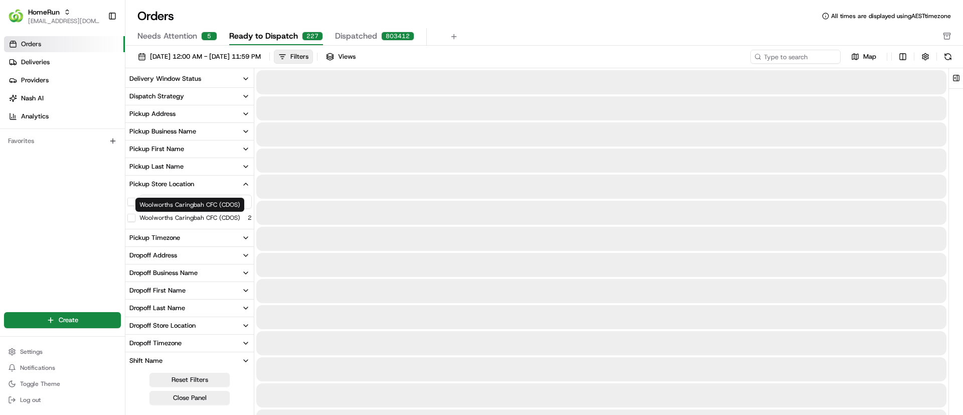
click at [187, 218] on label "Woolworths Caringbah CFC (CDOS)" at bounding box center [189, 218] width 101 height 8
click at [135, 218] on button "Woolworths Caringbah CFC (CDOS)" at bounding box center [131, 218] width 8 height 8
click at [196, 373] on button "Reset Filters" at bounding box center [190, 380] width 80 height 14
click at [178, 202] on input "caring" at bounding box center [195, 202] width 112 height 14
type input "caringba"
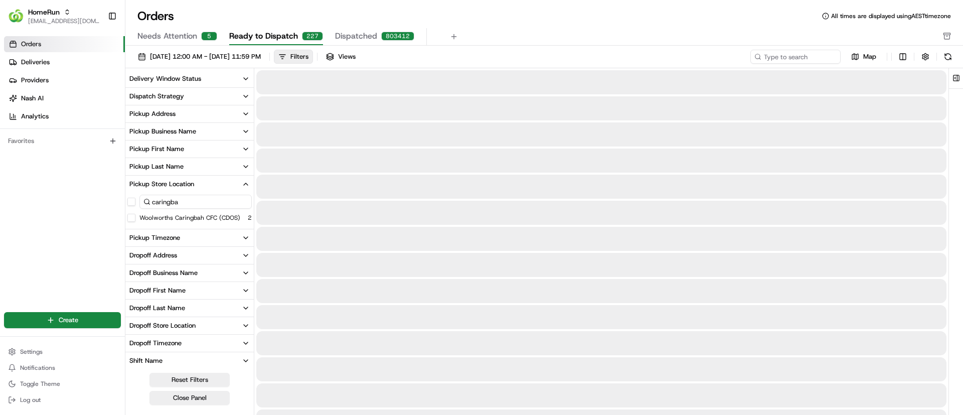
click at [130, 218] on button "Woolworths Caringbah CFC (CDOS)" at bounding box center [131, 218] width 8 height 8
click at [193, 400] on button "Close Panel" at bounding box center [190, 398] width 80 height 14
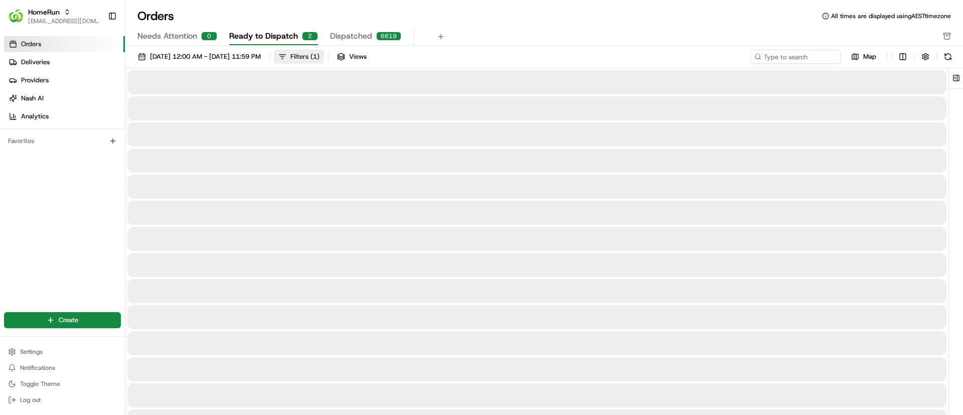
click at [320, 55] on div "Filters ( 1 )" at bounding box center [305, 56] width 29 height 9
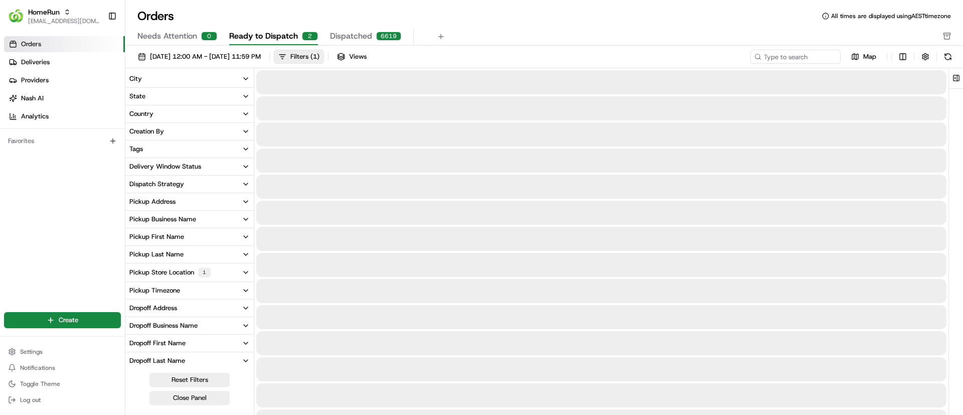
click at [274, 34] on span "Ready to Dispatch" at bounding box center [263, 36] width 69 height 12
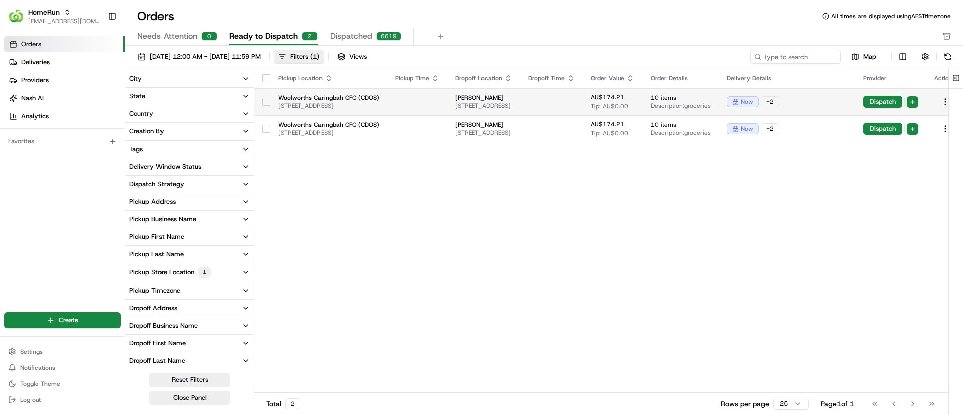
click at [265, 99] on button "button" at bounding box center [266, 102] width 8 height 8
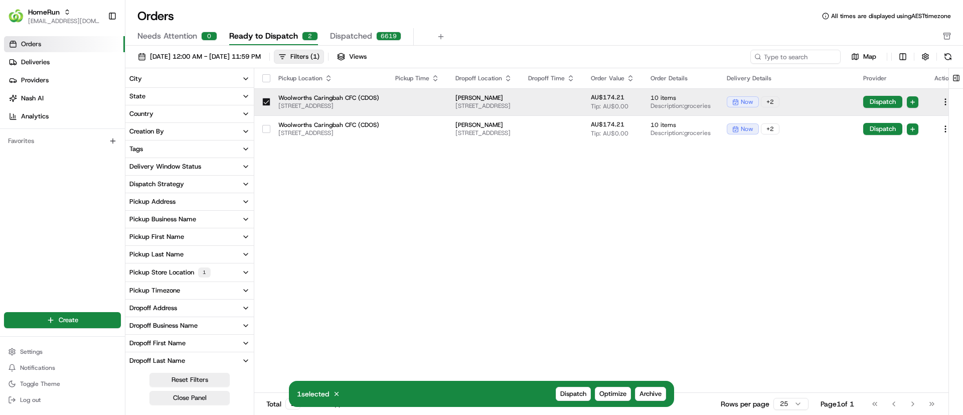
click at [265, 95] on div at bounding box center [266, 102] width 8 height 16
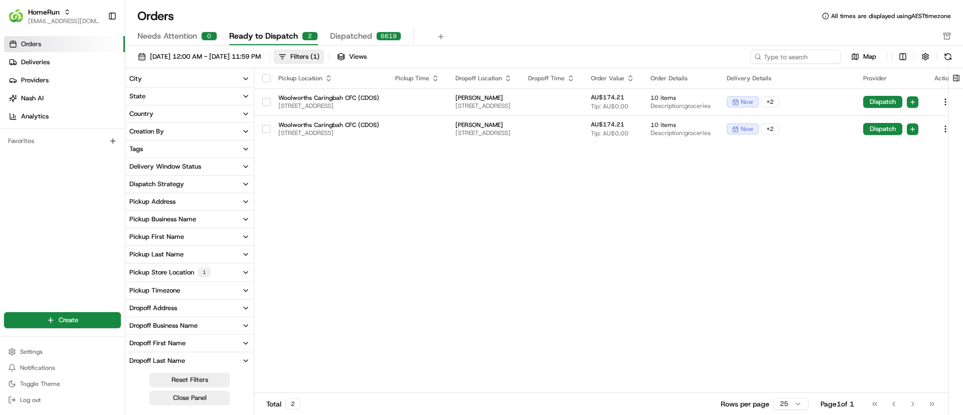
drag, startPoint x: 398, startPoint y: 280, endPoint x: 380, endPoint y: 266, distance: 23.6
click at [398, 279] on div "Pickup Location Pickup Time Dropoff Location Dropoff Time Order Value Order Det…" at bounding box center [609, 230] width 711 height 325
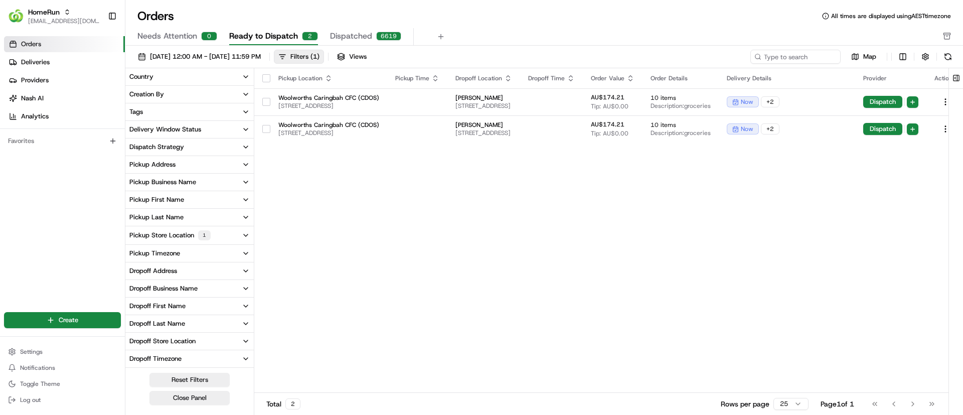
scroll to position [89, 0]
click at [352, 32] on span "Dispatched" at bounding box center [351, 36] width 42 height 12
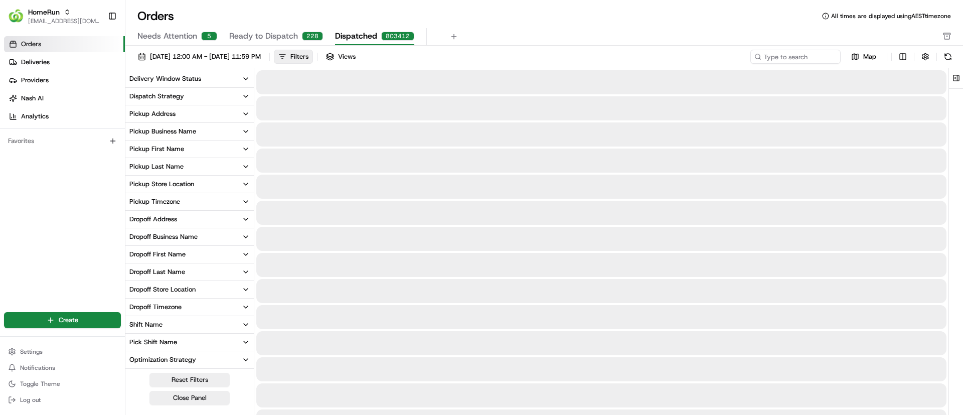
click at [181, 35] on span "Needs Attention" at bounding box center [167, 36] width 60 height 12
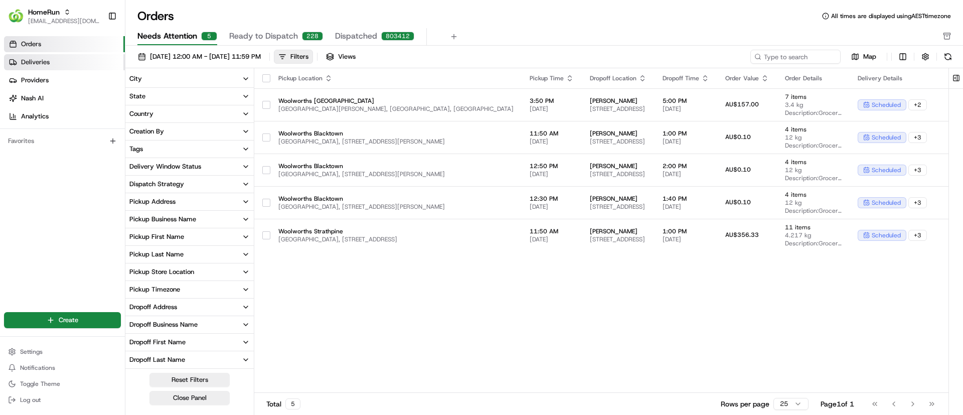
click at [73, 63] on link "Deliveries" at bounding box center [64, 62] width 121 height 16
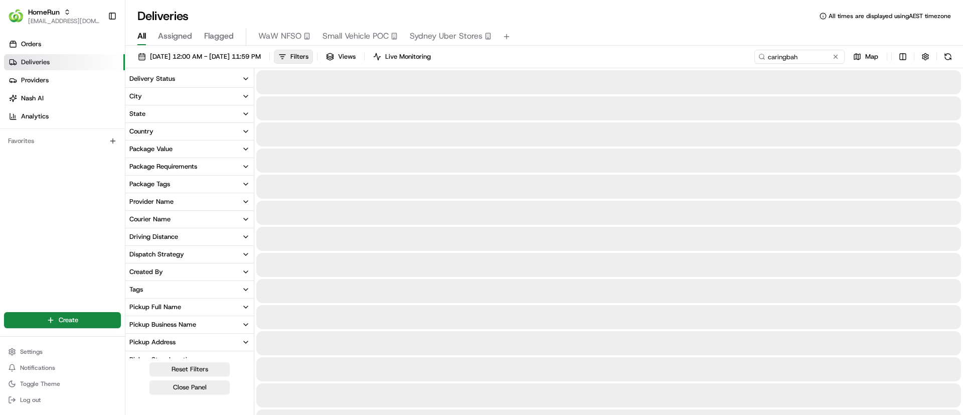
click at [356, 33] on span "Small Vehicle POC" at bounding box center [356, 36] width 66 height 12
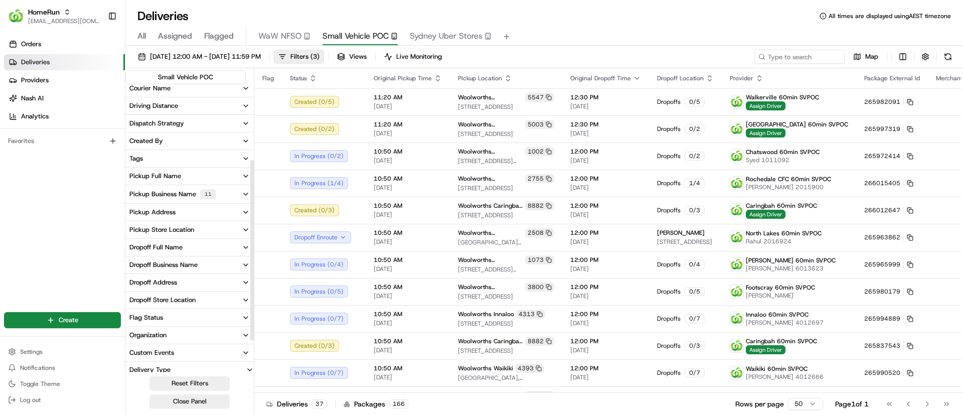
scroll to position [171, 0]
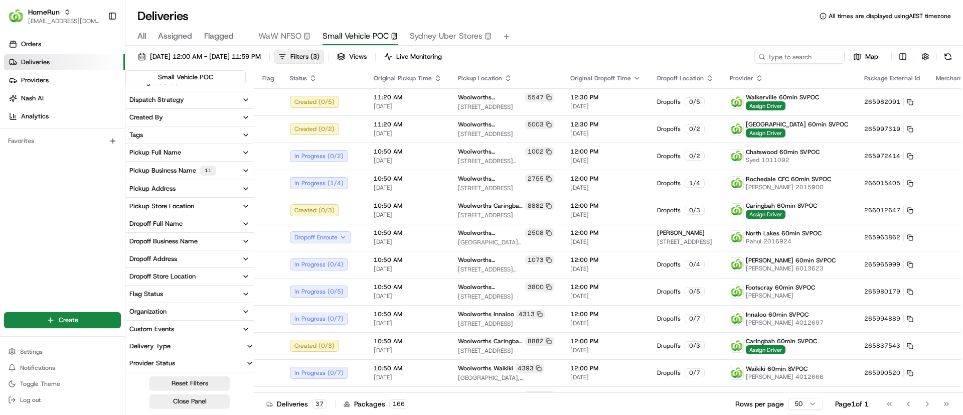
click at [165, 205] on div "Pickup Store Location" at bounding box center [161, 206] width 65 height 9
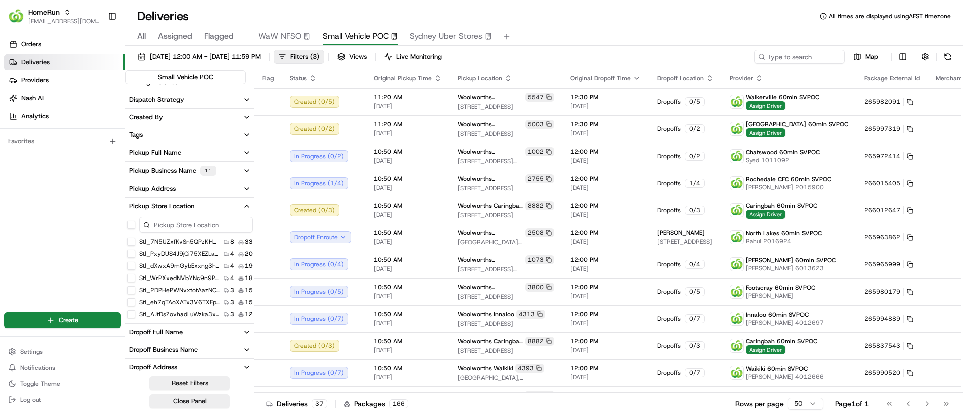
click at [166, 220] on input at bounding box center [195, 225] width 113 height 16
click at [130, 242] on button "Woolworths Caringbah CFC (CDOS)" at bounding box center [131, 242] width 8 height 8
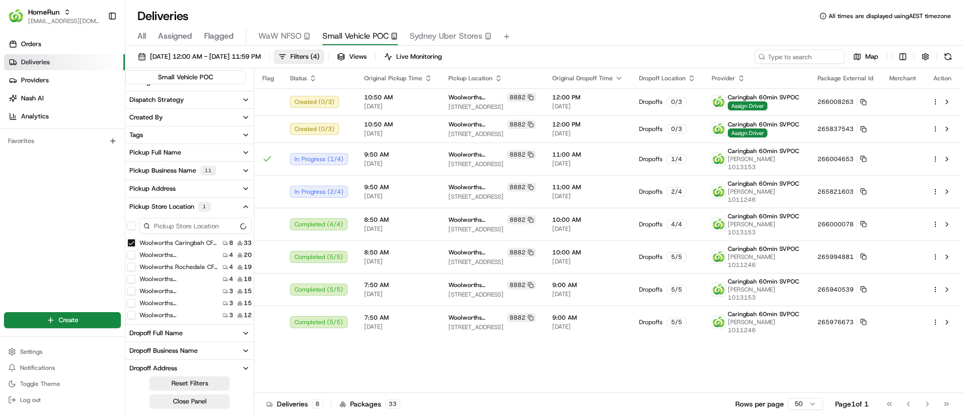
click at [155, 205] on div "Pickup Store Location 1" at bounding box center [169, 207] width 81 height 10
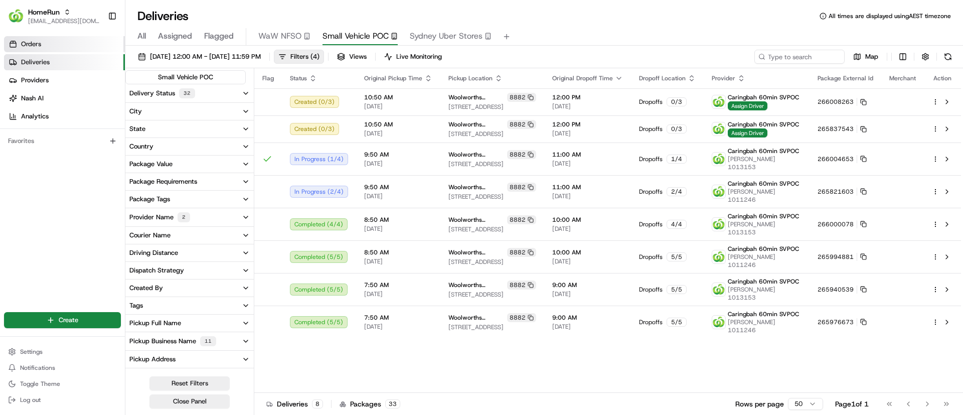
click at [56, 43] on link "Orders" at bounding box center [64, 44] width 121 height 16
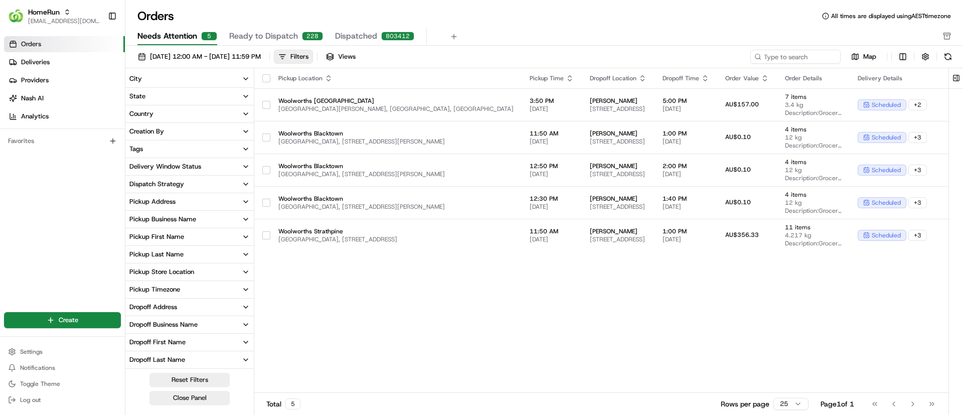
click at [267, 32] on span "Ready to Dispatch" at bounding box center [263, 36] width 69 height 12
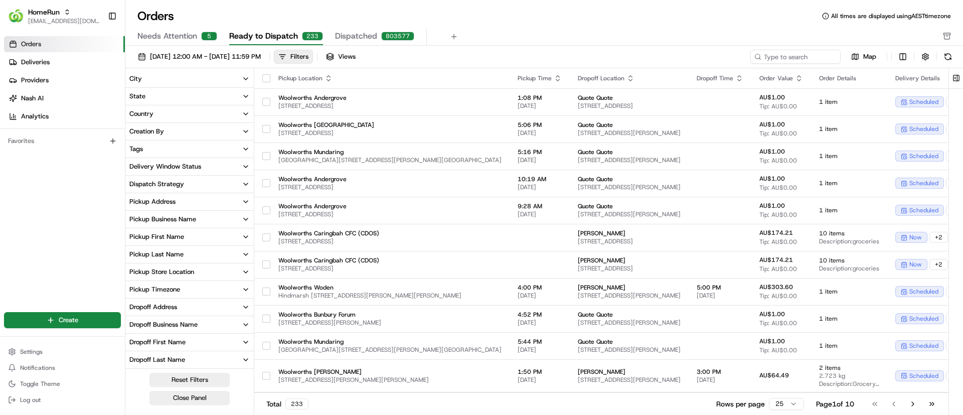
click at [253, 29] on button "Ready to Dispatch 233" at bounding box center [276, 36] width 94 height 17
click at [168, 33] on span "Needs Attention" at bounding box center [167, 36] width 60 height 12
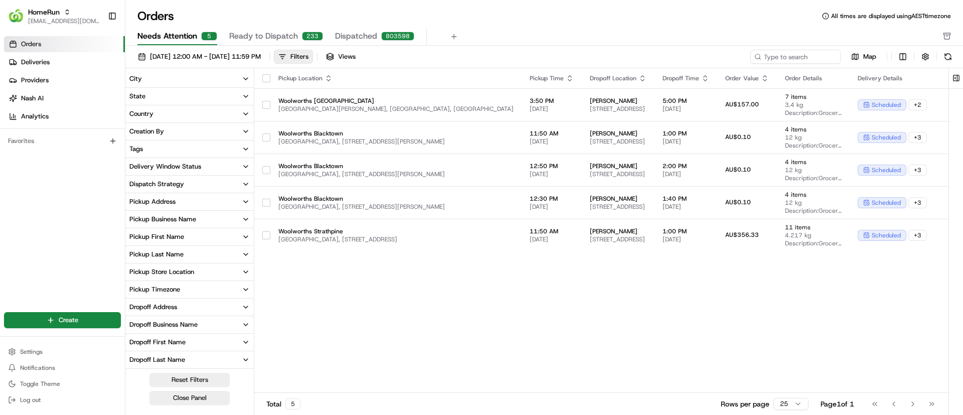
click at [38, 48] on span "Orders" at bounding box center [31, 44] width 20 height 9
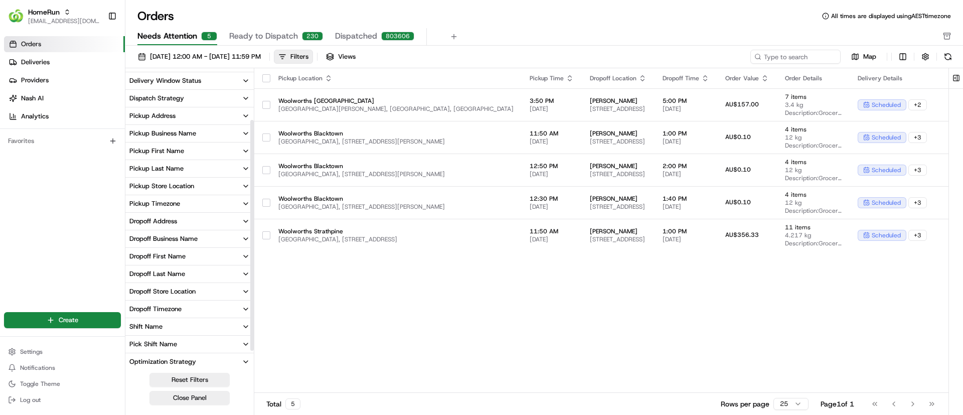
scroll to position [88, 0]
click at [16, 60] on icon at bounding box center [13, 62] width 8 height 8
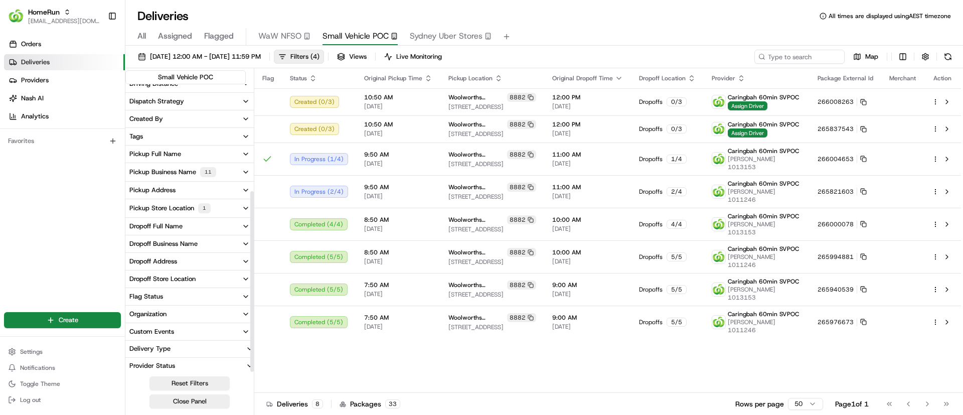
scroll to position [172, 0]
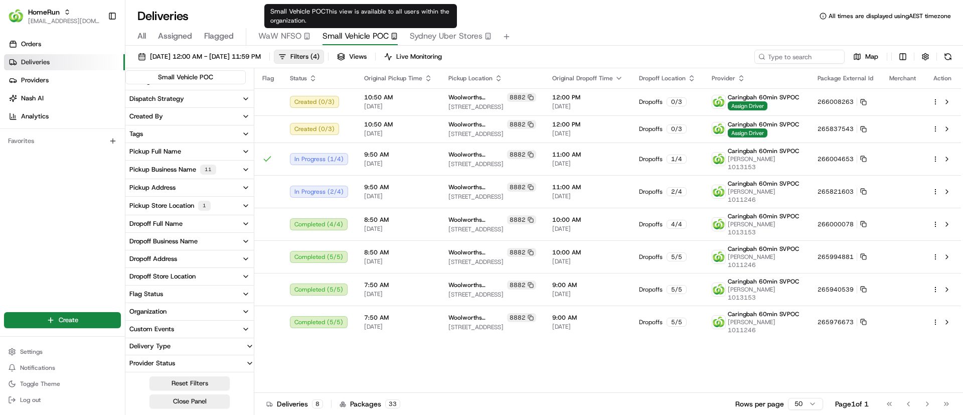
click at [365, 35] on span "Small Vehicle POC" at bounding box center [356, 36] width 66 height 12
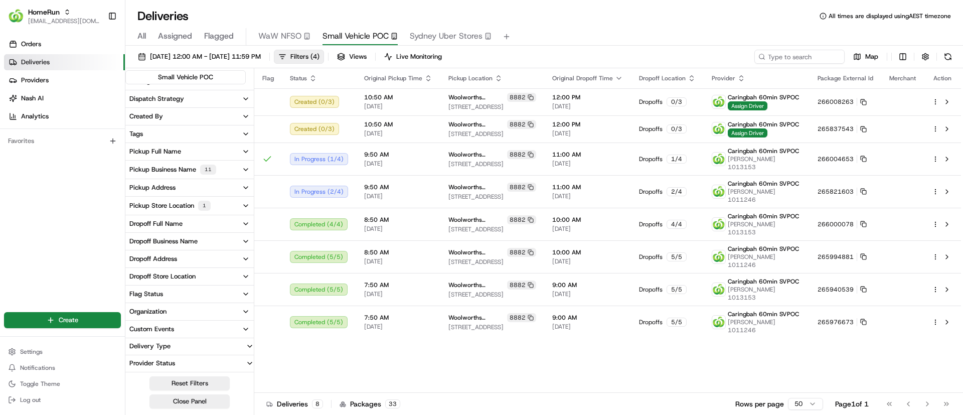
click at [138, 33] on span "All" at bounding box center [141, 36] width 9 height 12
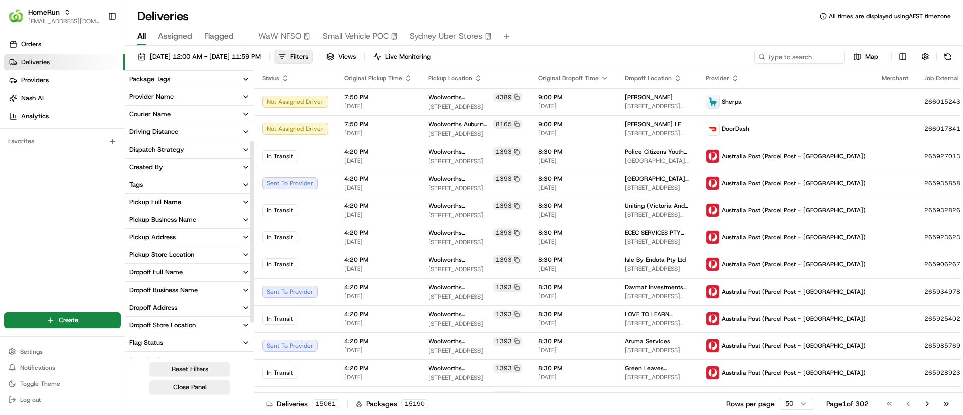
scroll to position [111, 0]
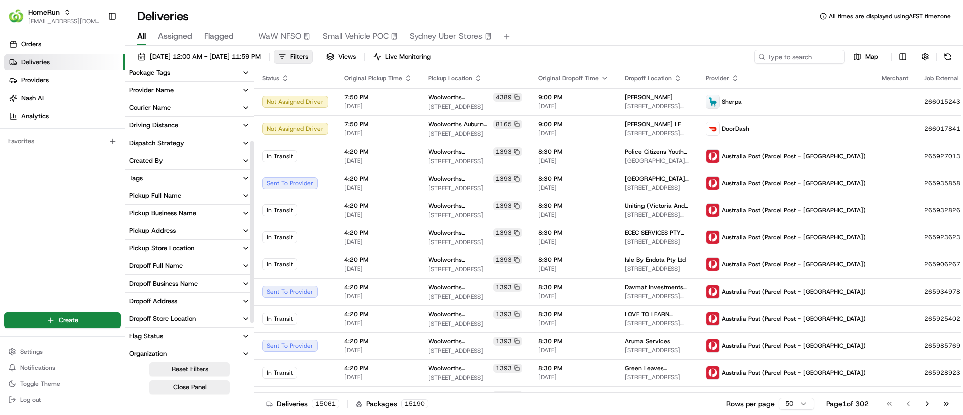
click at [166, 212] on div "Pickup Business Name" at bounding box center [162, 213] width 67 height 9
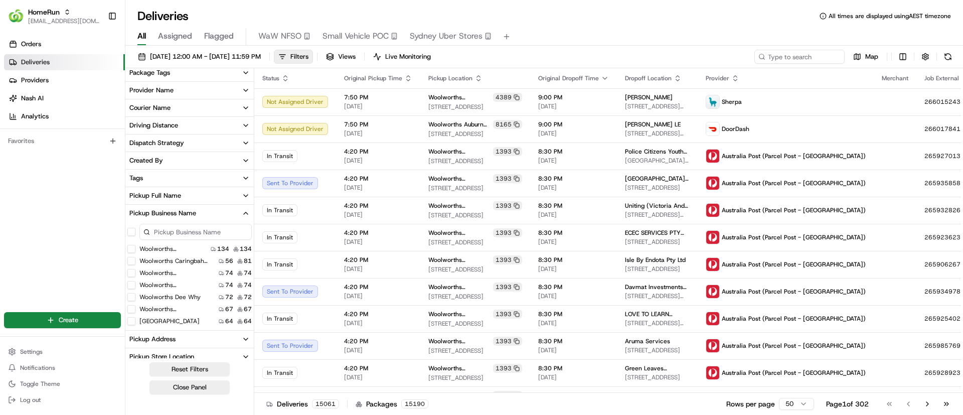
click at [165, 228] on input at bounding box center [195, 232] width 112 height 16
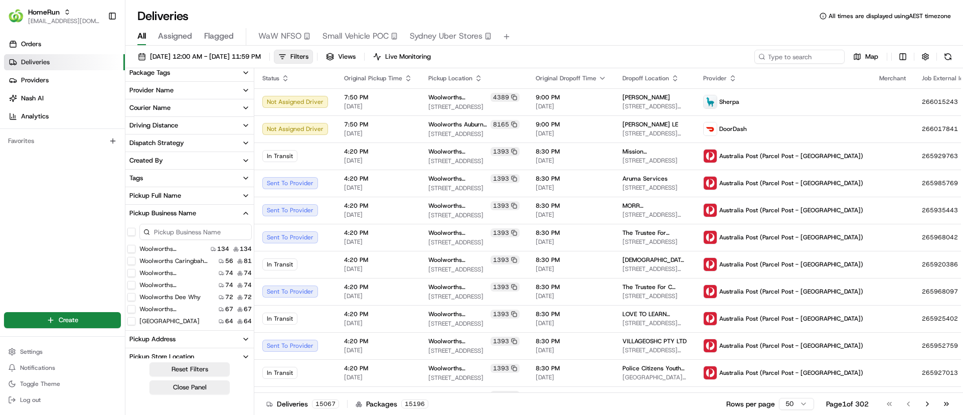
click at [132, 261] on \(CDOS\) "Woolworths Caringbah CFC (CDOS)" at bounding box center [131, 261] width 8 height 8
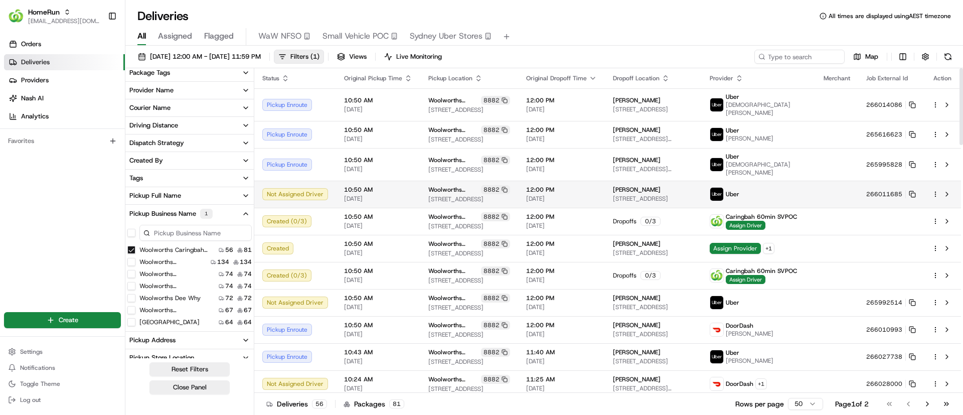
click at [442, 186] on span "Woolworths Caringbah CFC (CDOS)" at bounding box center [454, 190] width 51 height 8
click at [936, 184] on html "HomeRun psteele@woolworths.com.au Toggle Sidebar Orders Deliveries Providers Na…" at bounding box center [481, 207] width 963 height 415
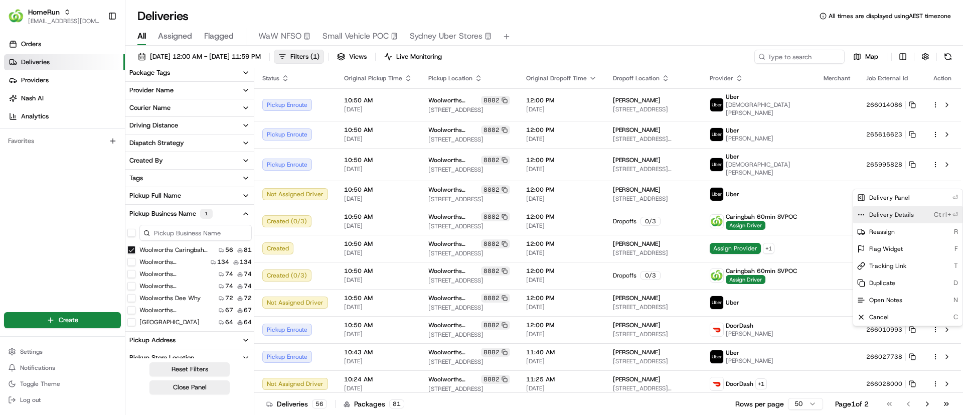
click at [860, 211] on icon at bounding box center [862, 215] width 8 height 8
click at [30, 42] on html "HomeRun psteele@woolworths.com.au Toggle Sidebar Orders Deliveries Providers Na…" at bounding box center [481, 207] width 963 height 415
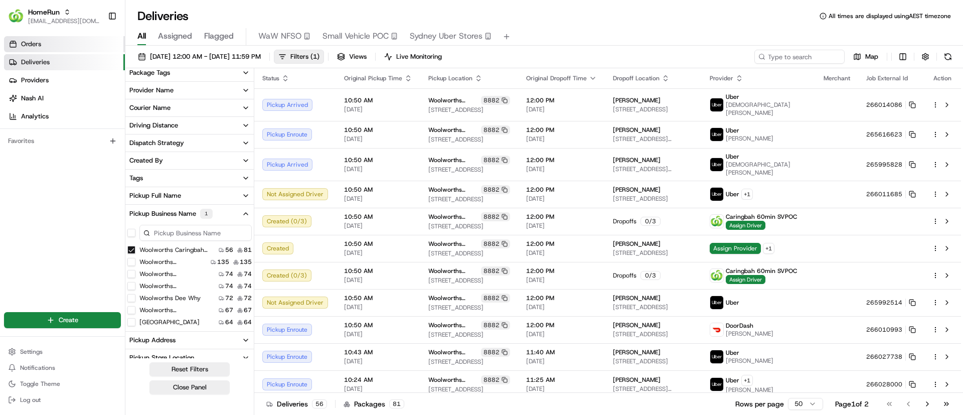
click at [31, 42] on span "Orders" at bounding box center [31, 44] width 20 height 9
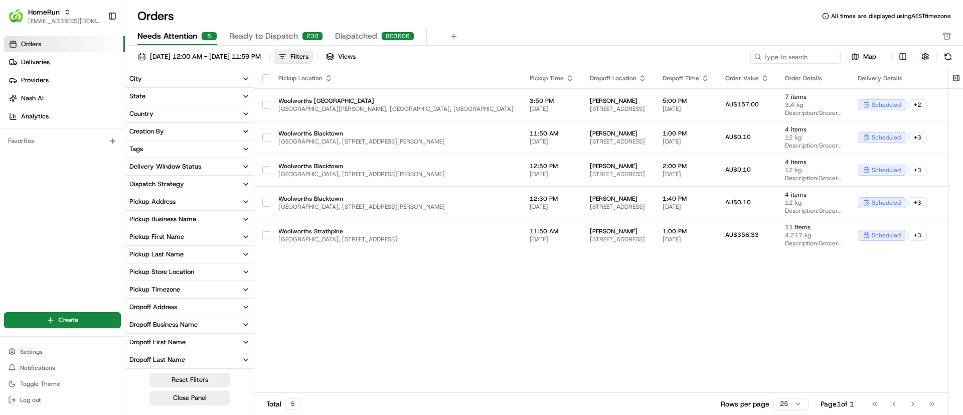
click at [435, 347] on div "Pickup Location Pickup Time Dropoff Location Dropoff Time Order Value Order Det…" at bounding box center [639, 230] width 770 height 325
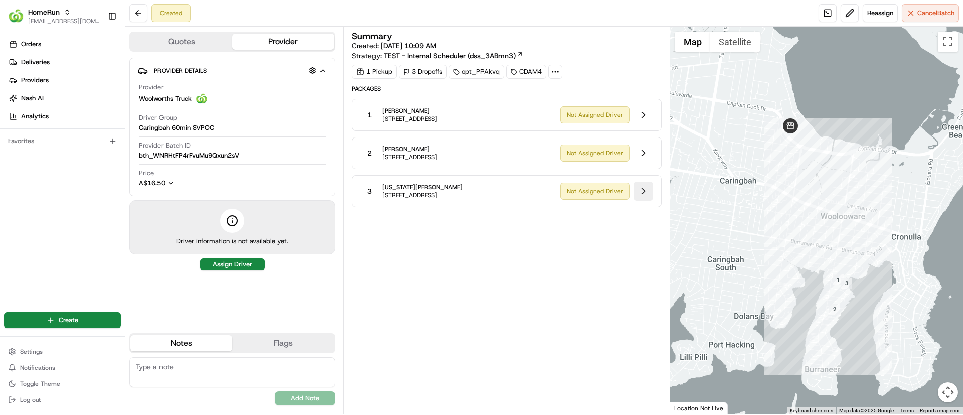
click at [644, 191] on button at bounding box center [643, 191] width 19 height 19
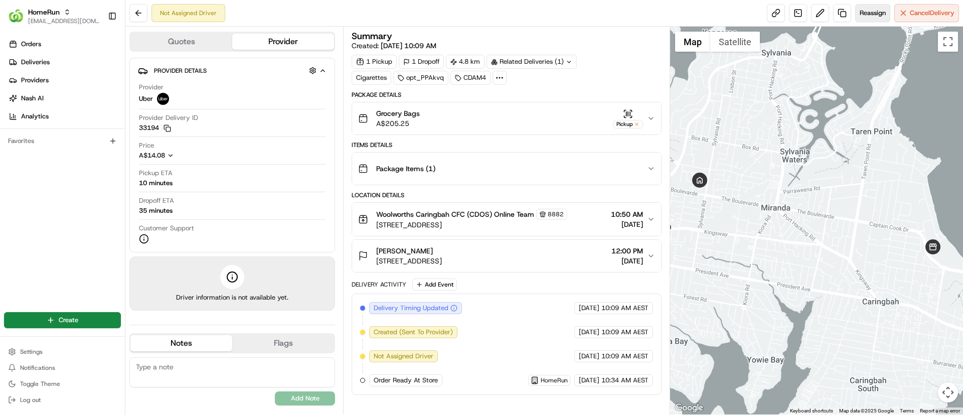
click at [874, 12] on span "Reassign" at bounding box center [873, 13] width 26 height 9
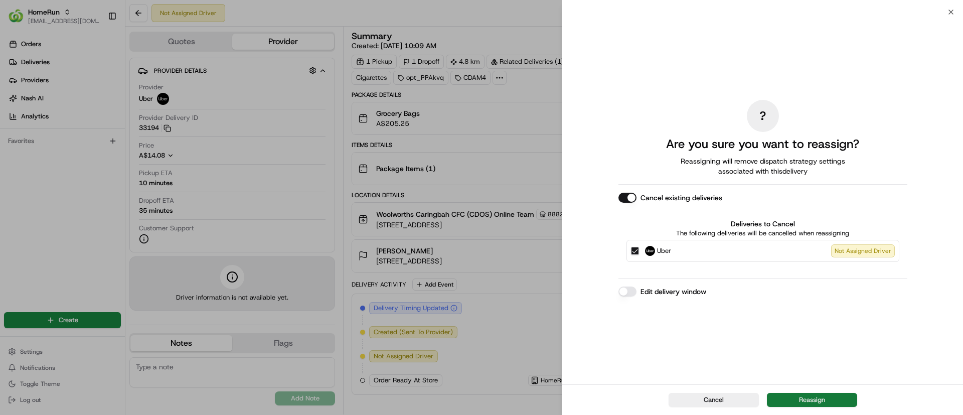
click at [801, 397] on button "Reassign" at bounding box center [812, 400] width 90 height 14
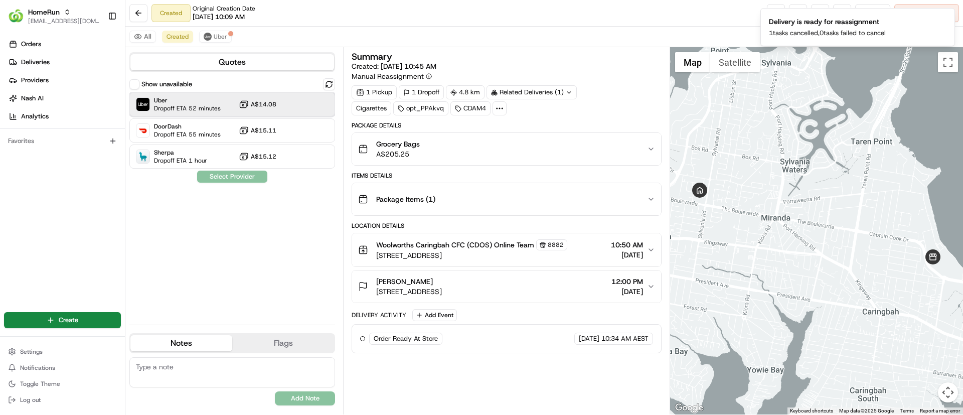
click at [162, 101] on span "Uber" at bounding box center [187, 100] width 67 height 8
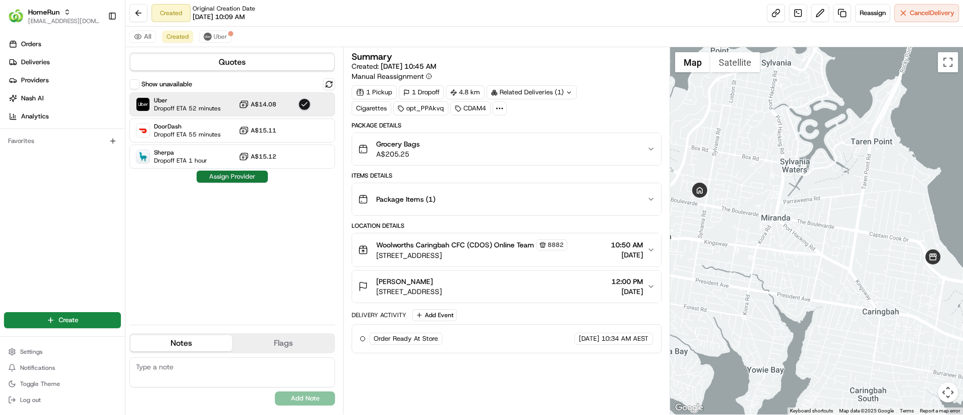
click at [215, 175] on button "Assign Provider" at bounding box center [232, 177] width 71 height 12
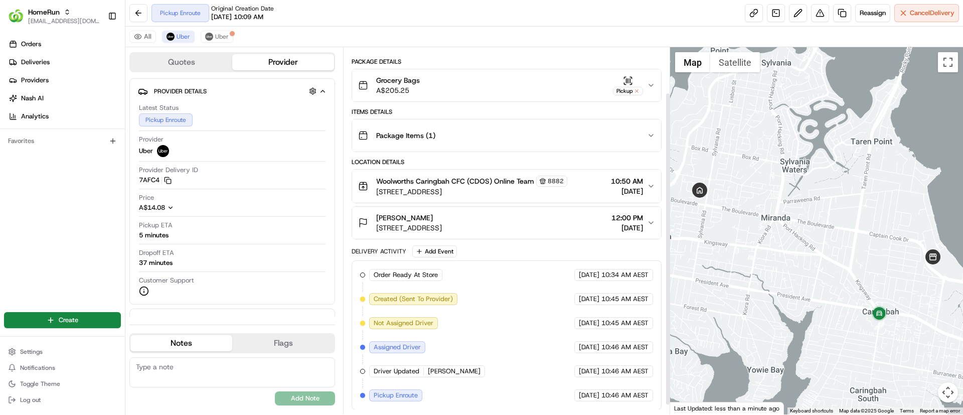
scroll to position [64, 0]
